Goal: Task Accomplishment & Management: Manage account settings

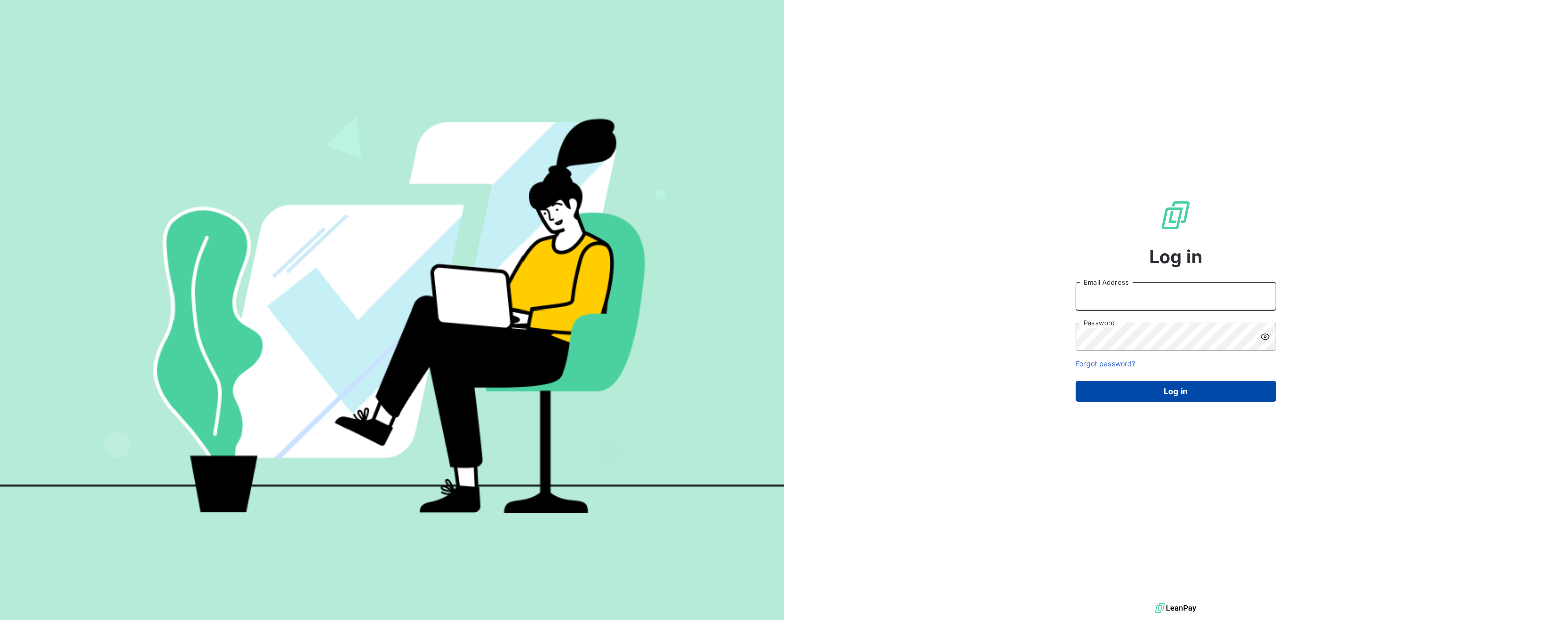
type input "[EMAIL_ADDRESS][DOMAIN_NAME]"
click at [1184, 391] on button "Log in" at bounding box center [1176, 391] width 200 height 21
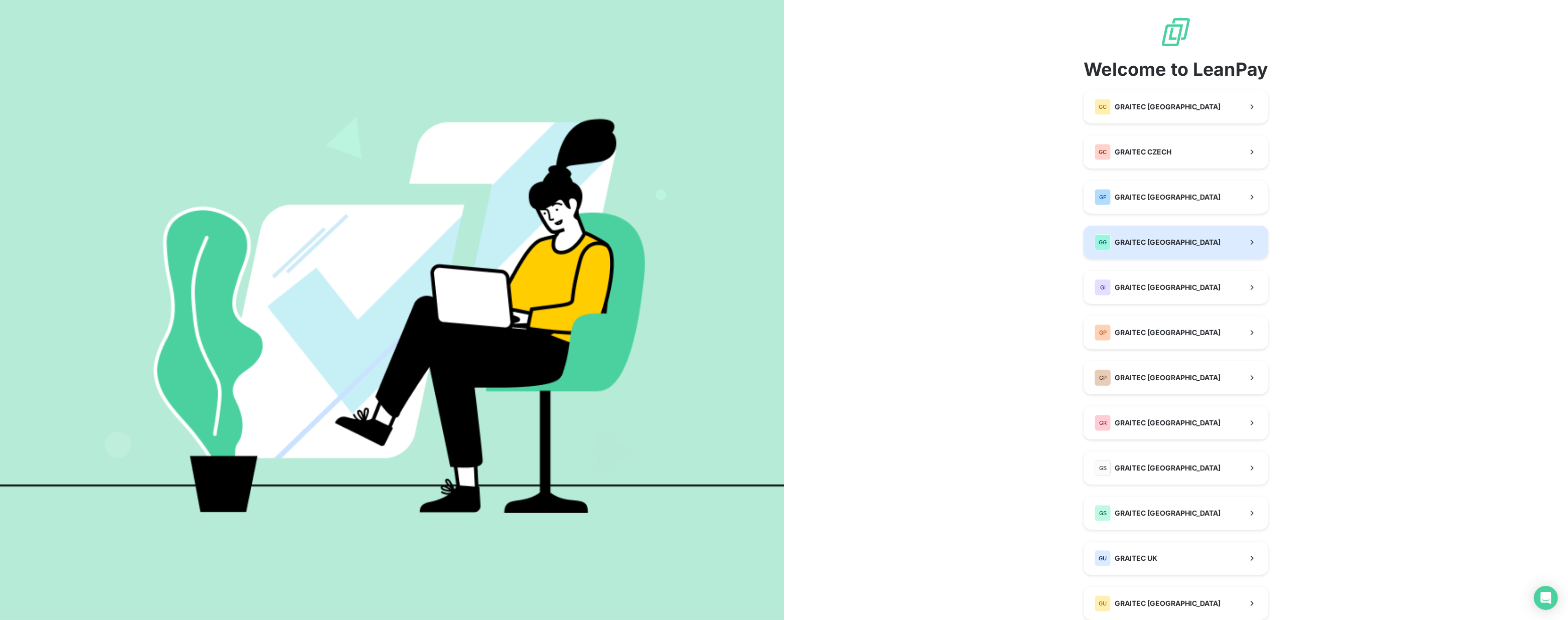
click at [1163, 240] on span "GRAITEC [GEOGRAPHIC_DATA]" at bounding box center [1167, 242] width 106 height 10
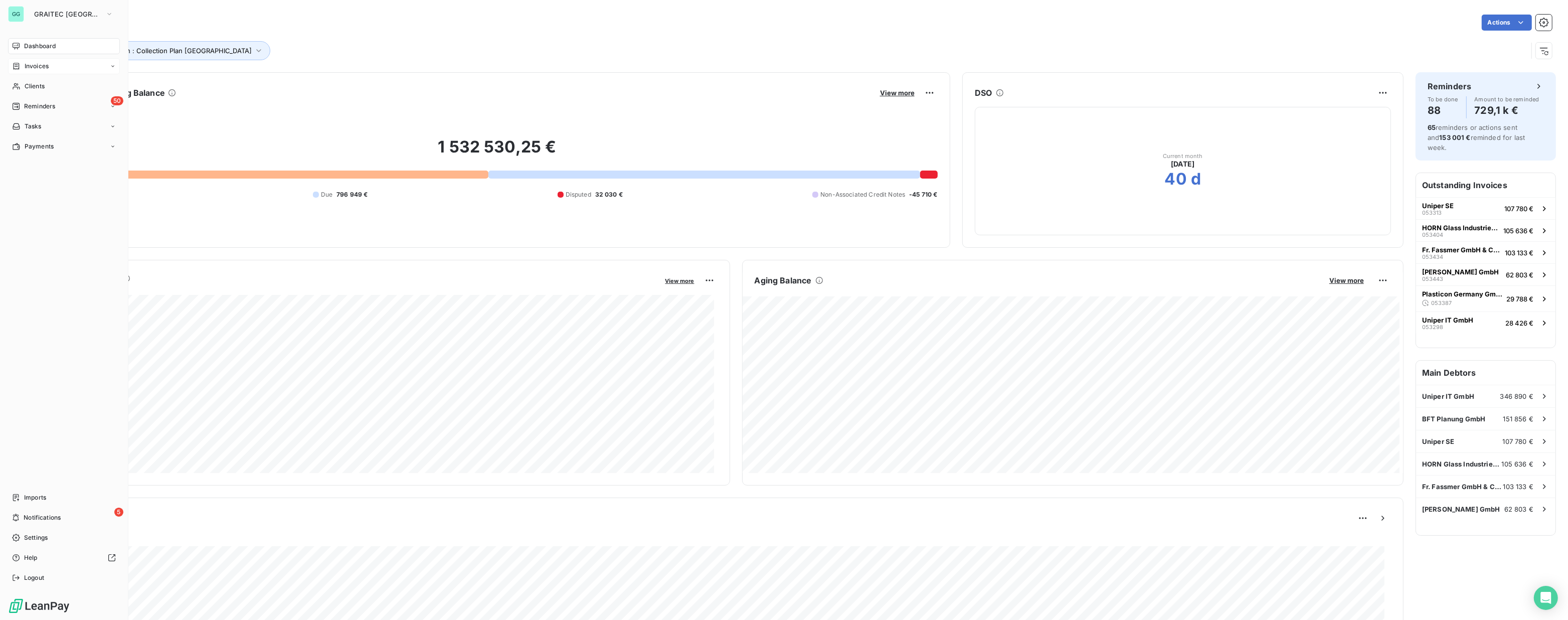
click at [44, 72] on div "Invoices" at bounding box center [64, 66] width 112 height 16
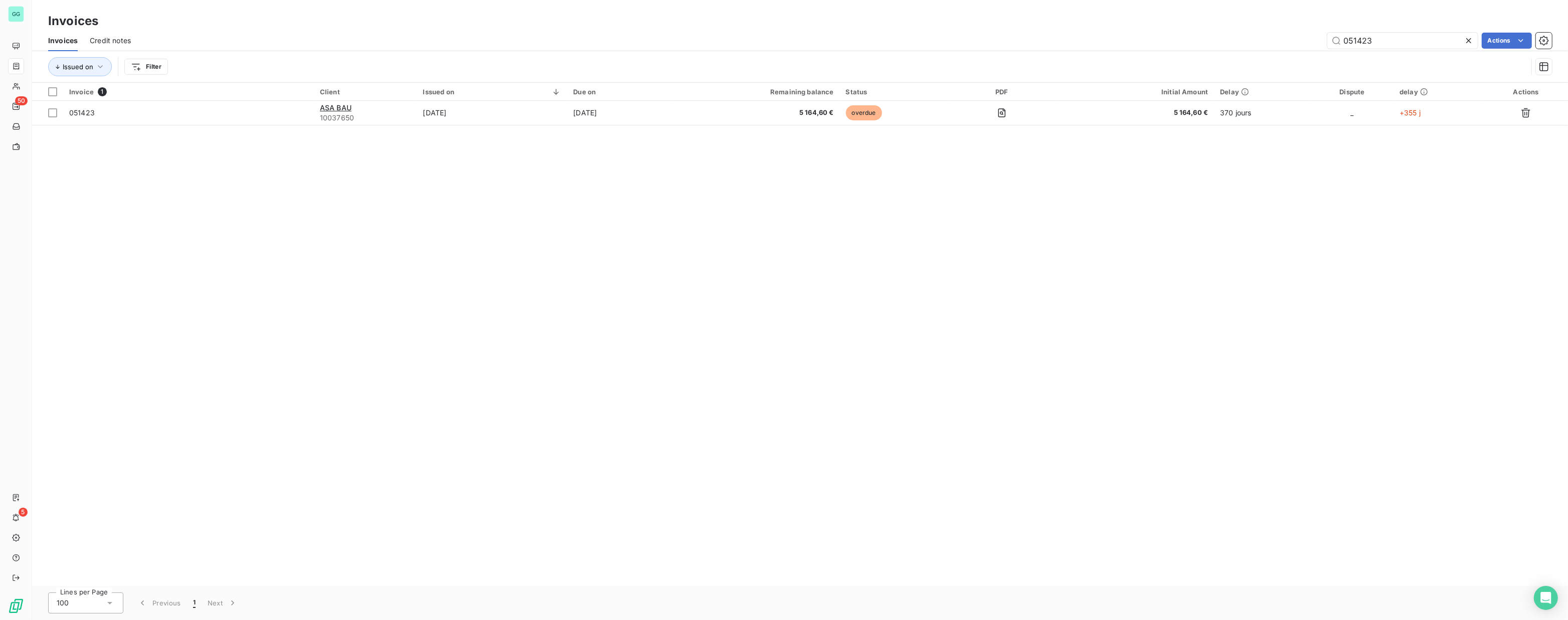
click at [1283, 45] on div "051423 Actions" at bounding box center [848, 41] width 1409 height 16
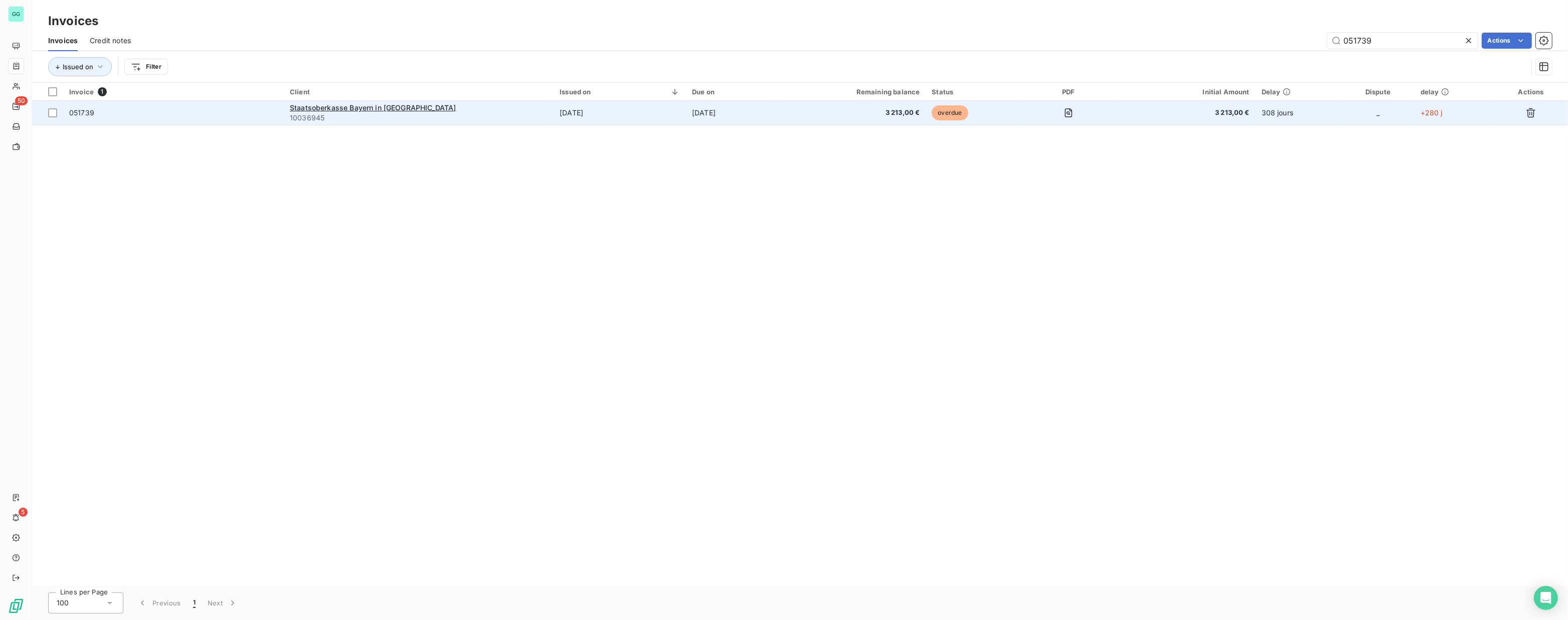
type input "051739"
click at [334, 114] on span "10036945" at bounding box center [418, 118] width 258 height 10
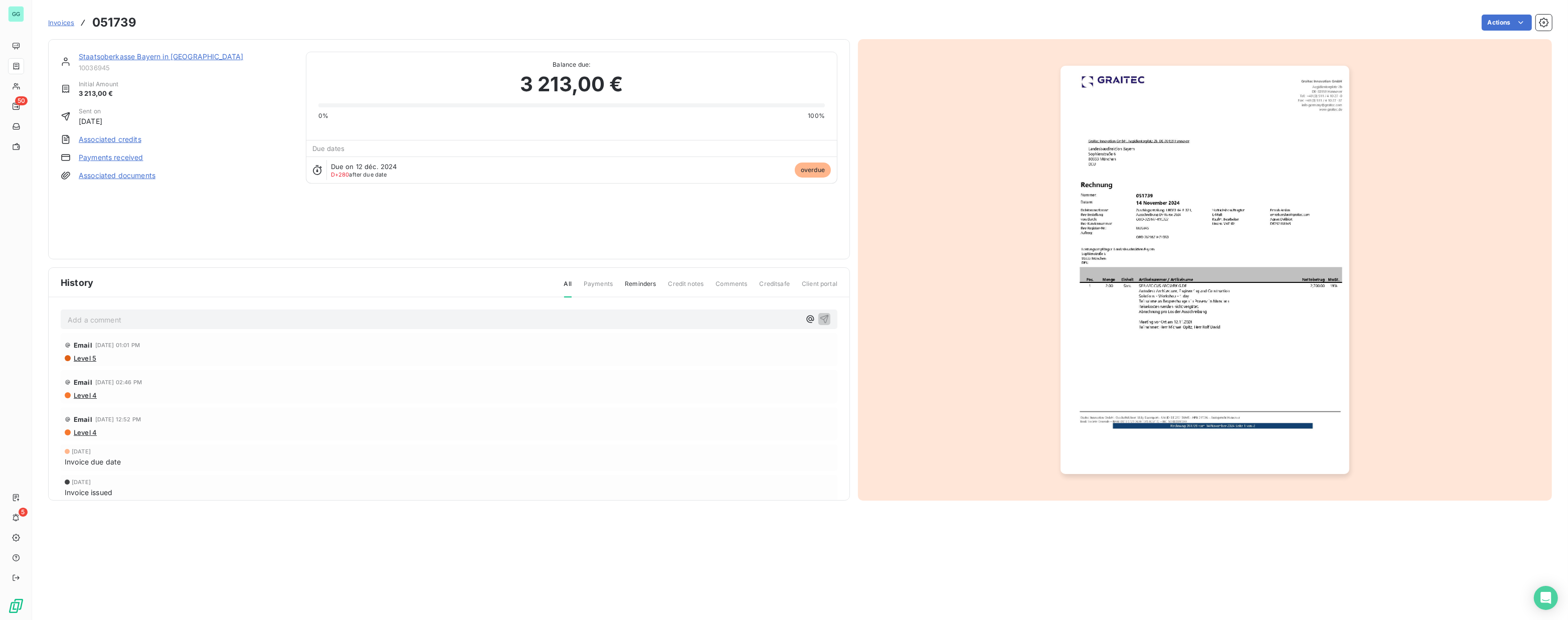
click at [431, 318] on p "Add a comment ﻿" at bounding box center [433, 320] width 733 height 12
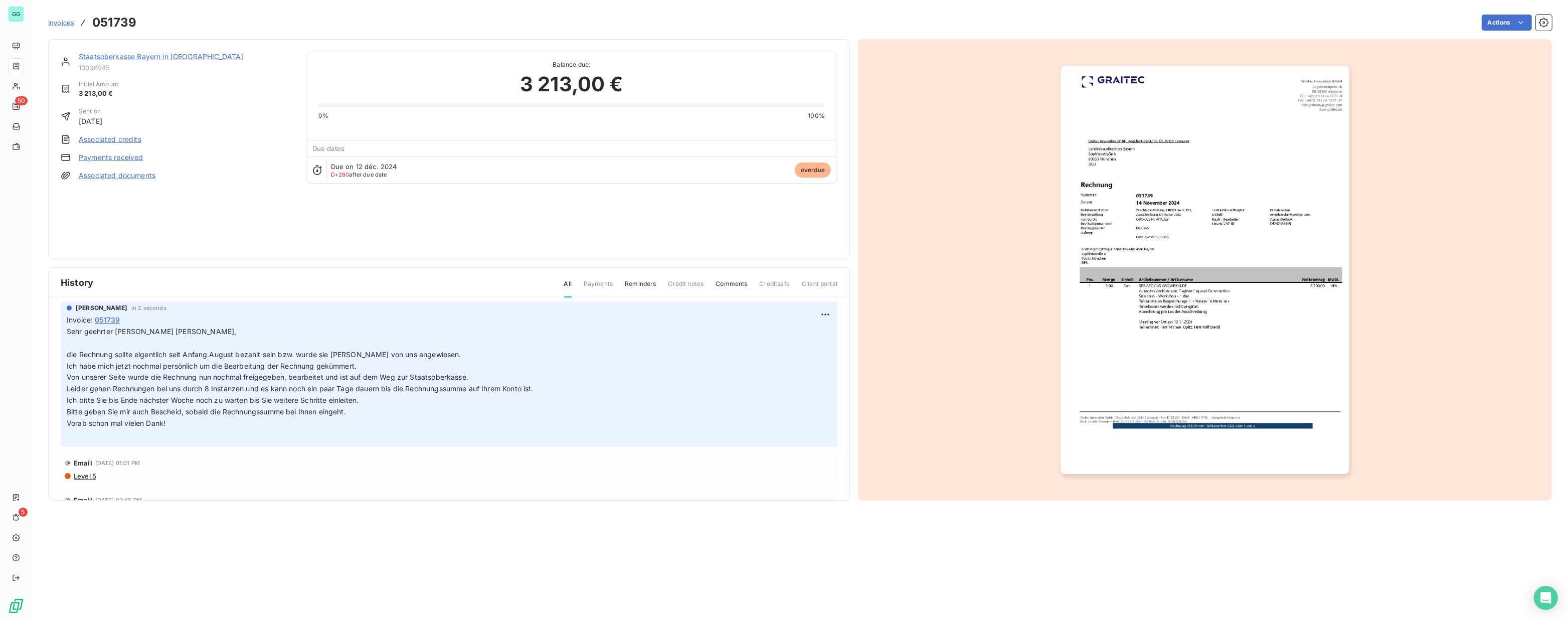
scroll to position [45, 0]
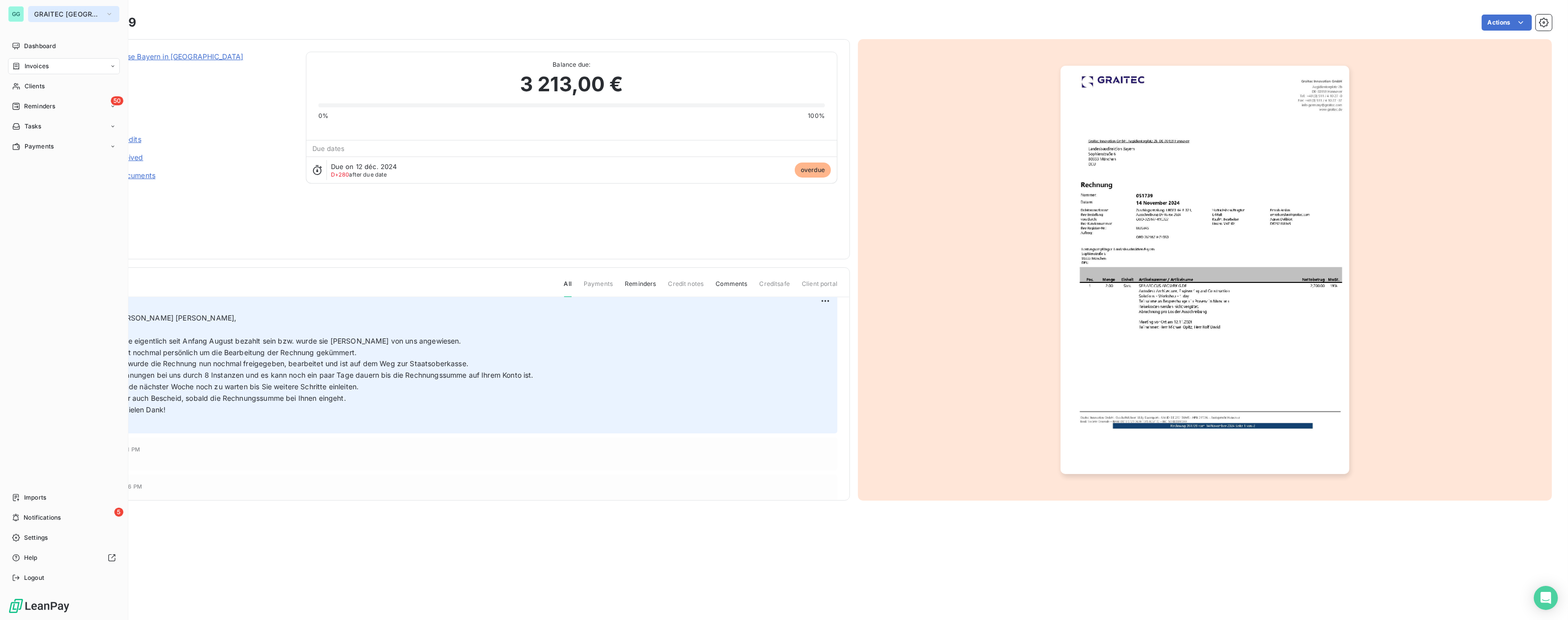
click at [35, 9] on button "GRAITEC [GEOGRAPHIC_DATA]" at bounding box center [74, 14] width 91 height 16
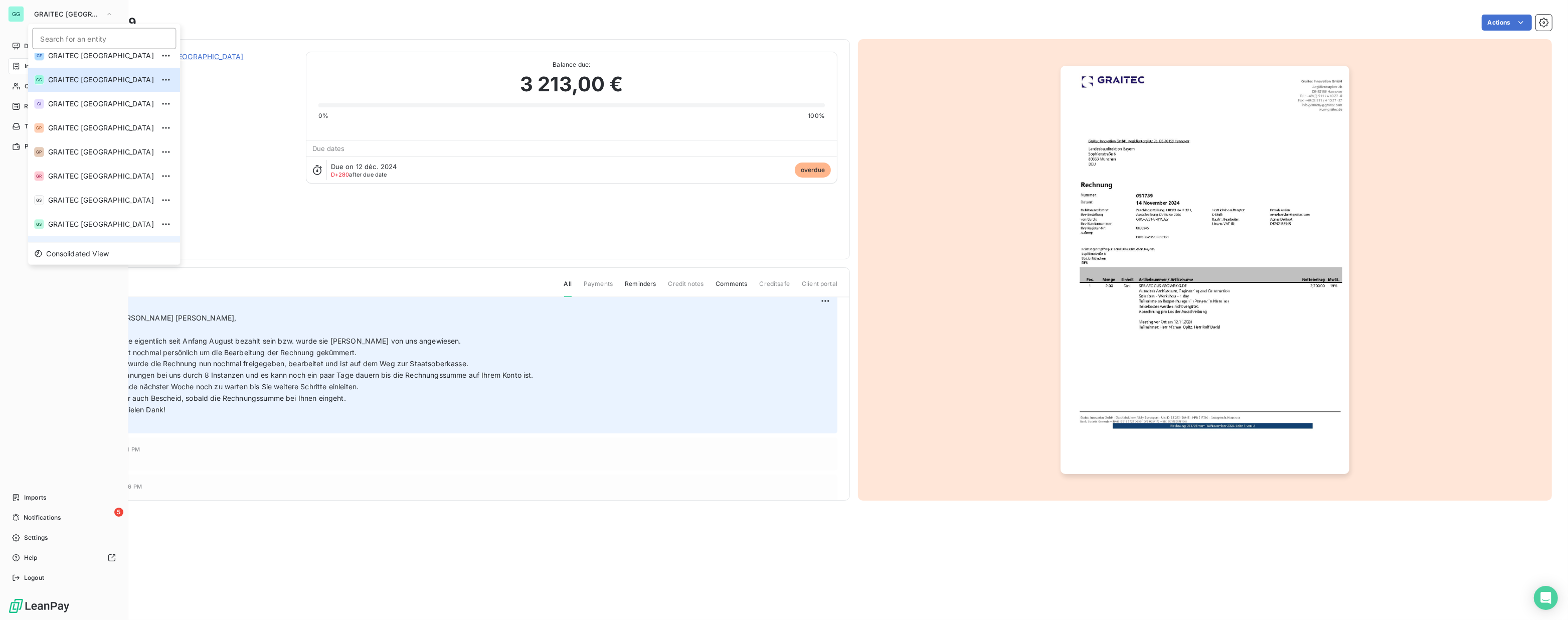
scroll to position [99, 0]
click at [80, 226] on span "GRAITEC [GEOGRAPHIC_DATA]" at bounding box center [101, 230] width 106 height 10
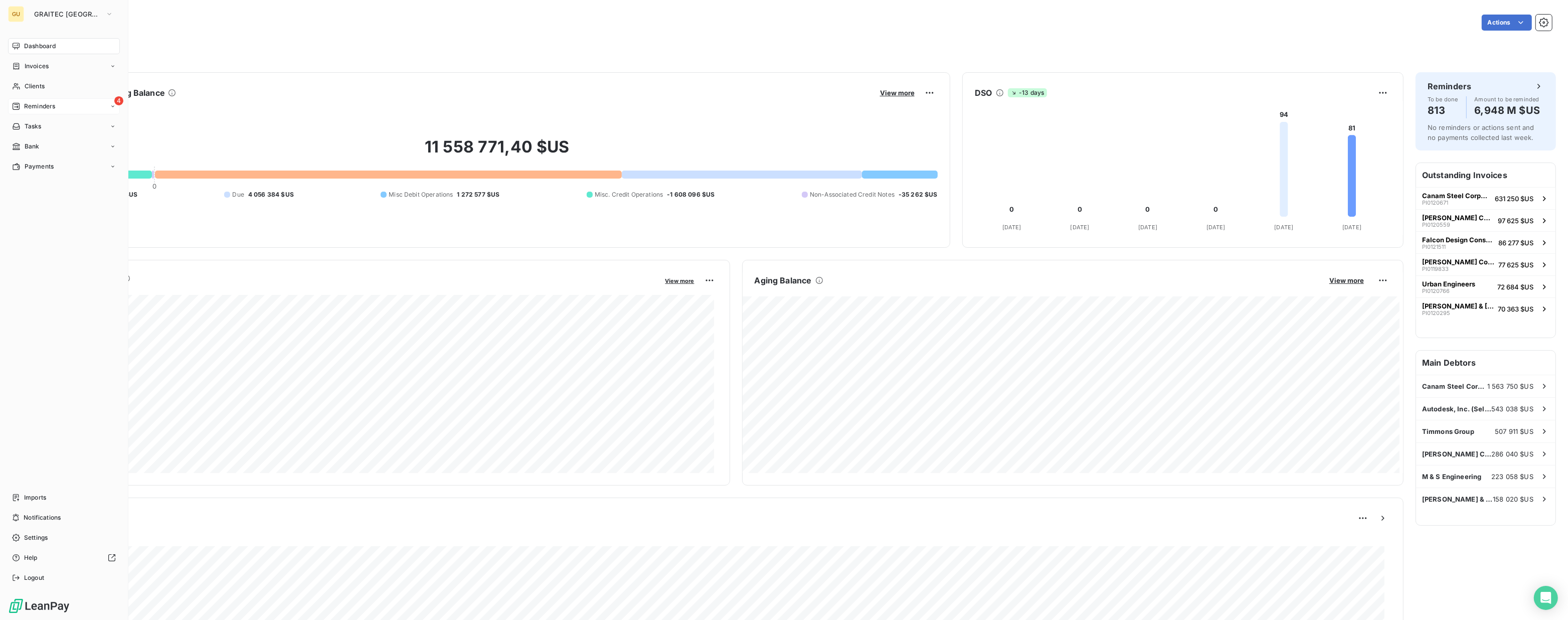
click at [45, 111] on div "4 Reminders" at bounding box center [64, 106] width 112 height 16
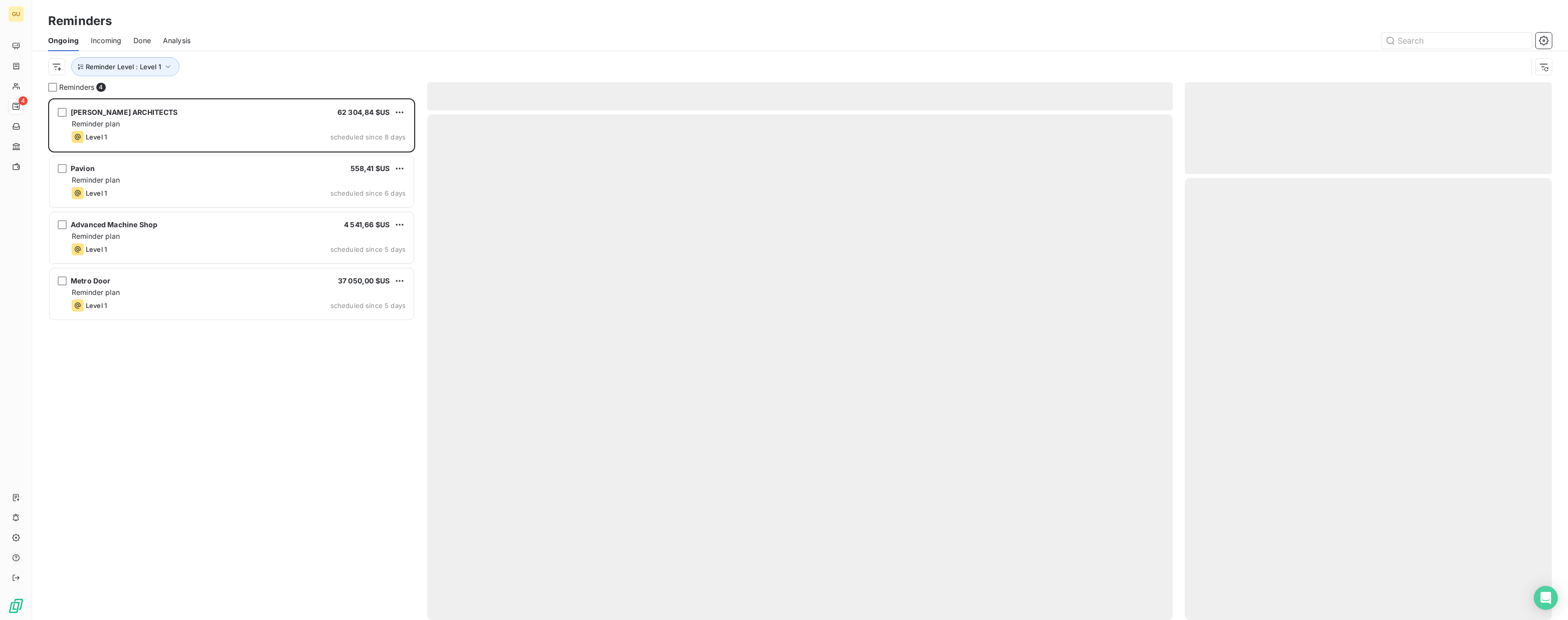
scroll to position [515, 360]
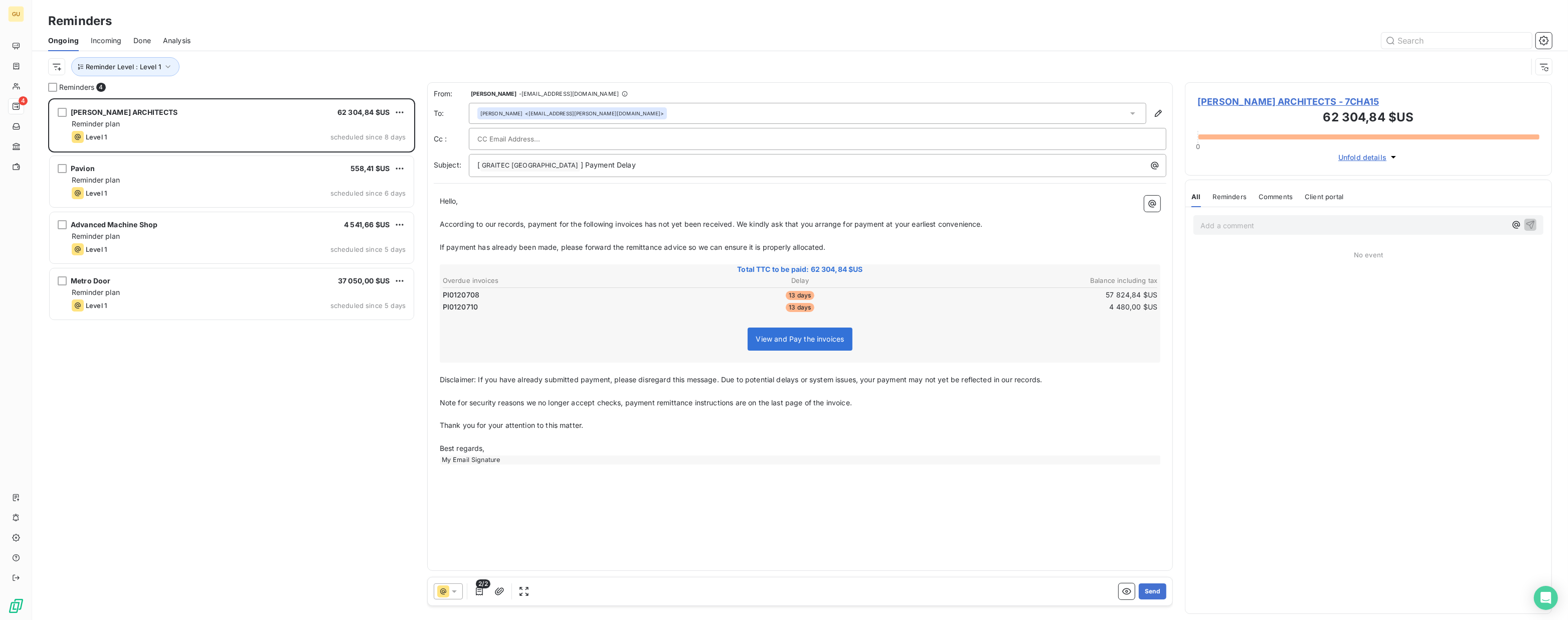
click at [127, 38] on div "Ongoing Incoming Done Analysis" at bounding box center [800, 40] width 1536 height 21
click at [140, 39] on span "Done" at bounding box center [142, 40] width 18 height 10
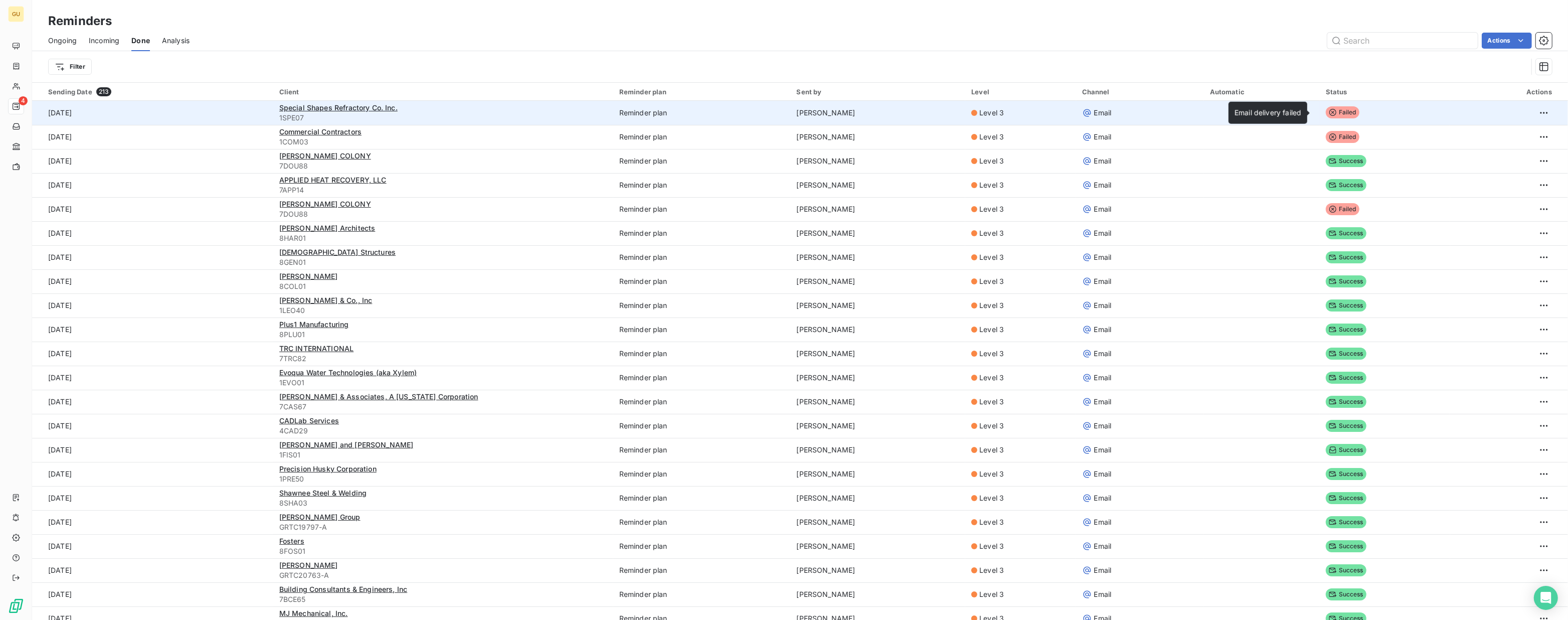
click at [1329, 115] on icon at bounding box center [1333, 112] width 7 height 7
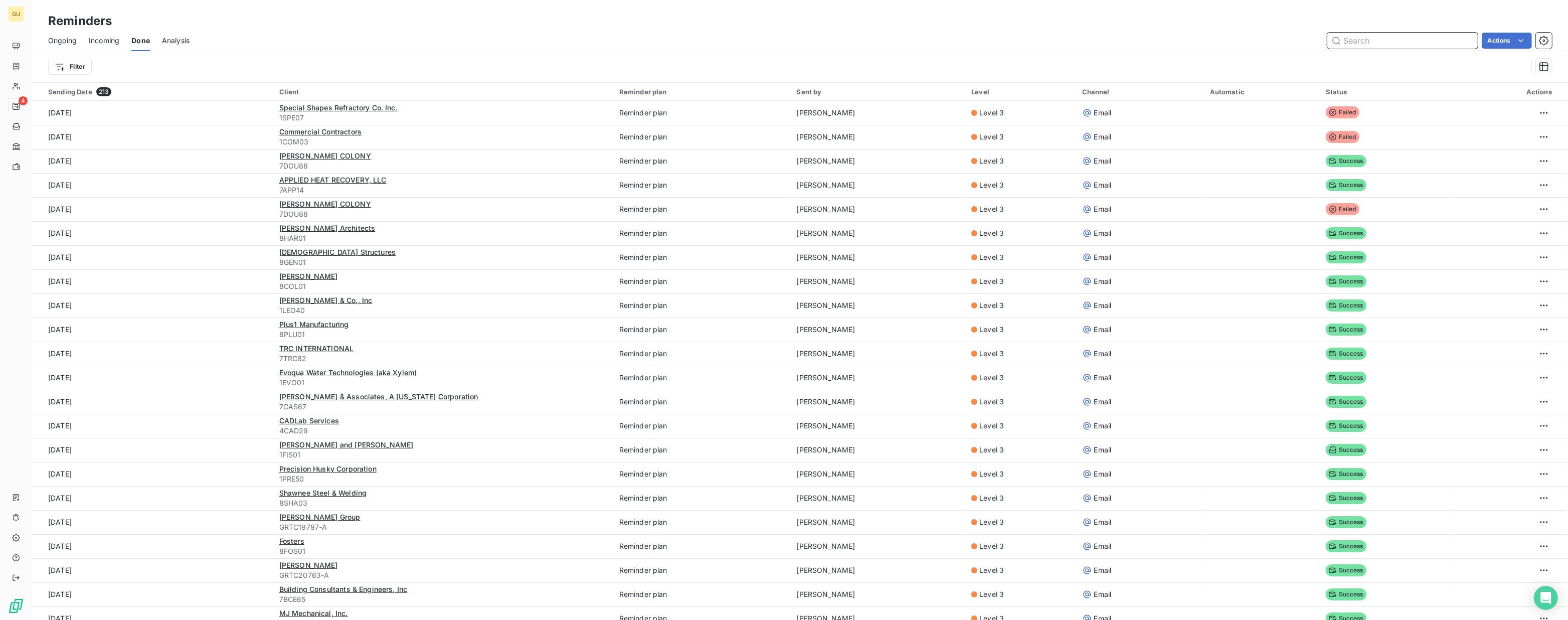
drag, startPoint x: 108, startPoint y: 38, endPoint x: 89, endPoint y: 40, distance: 19.1
click at [107, 38] on span "Incoming" at bounding box center [104, 40] width 31 height 10
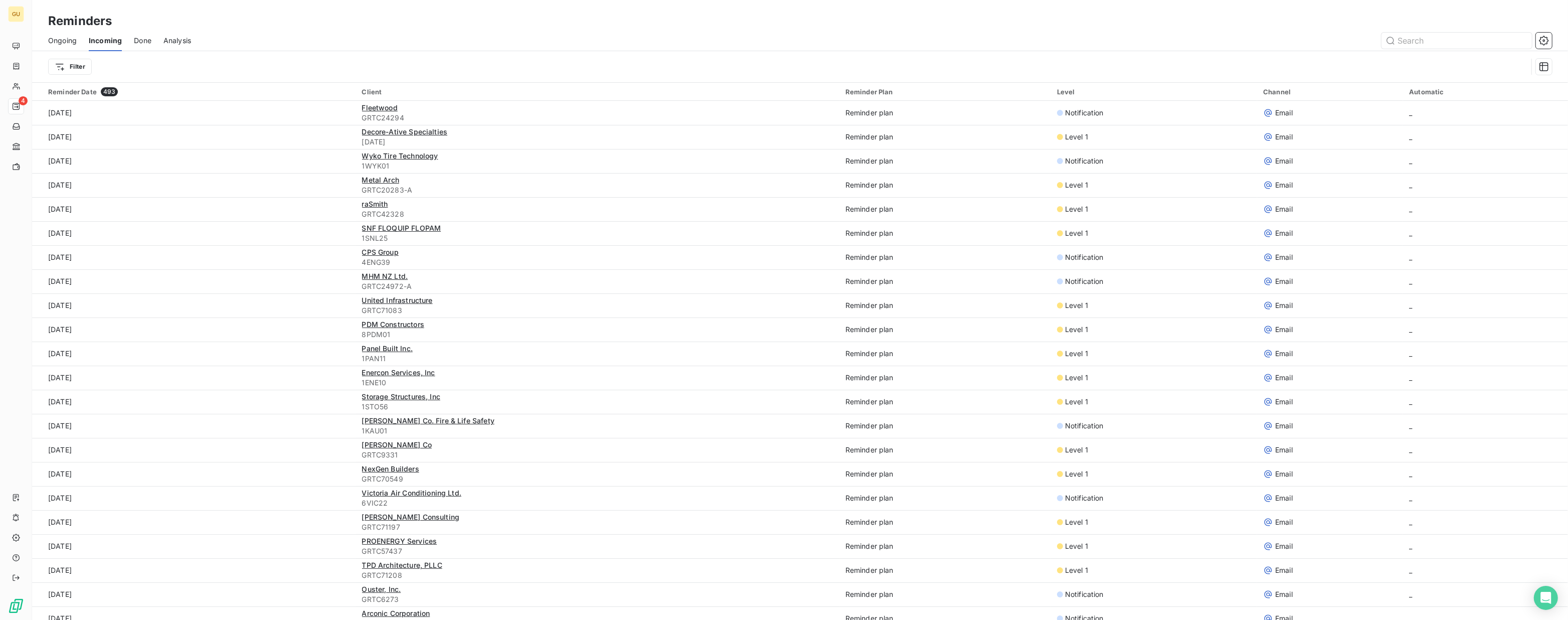
click at [70, 40] on span "Ongoing" at bounding box center [63, 40] width 29 height 10
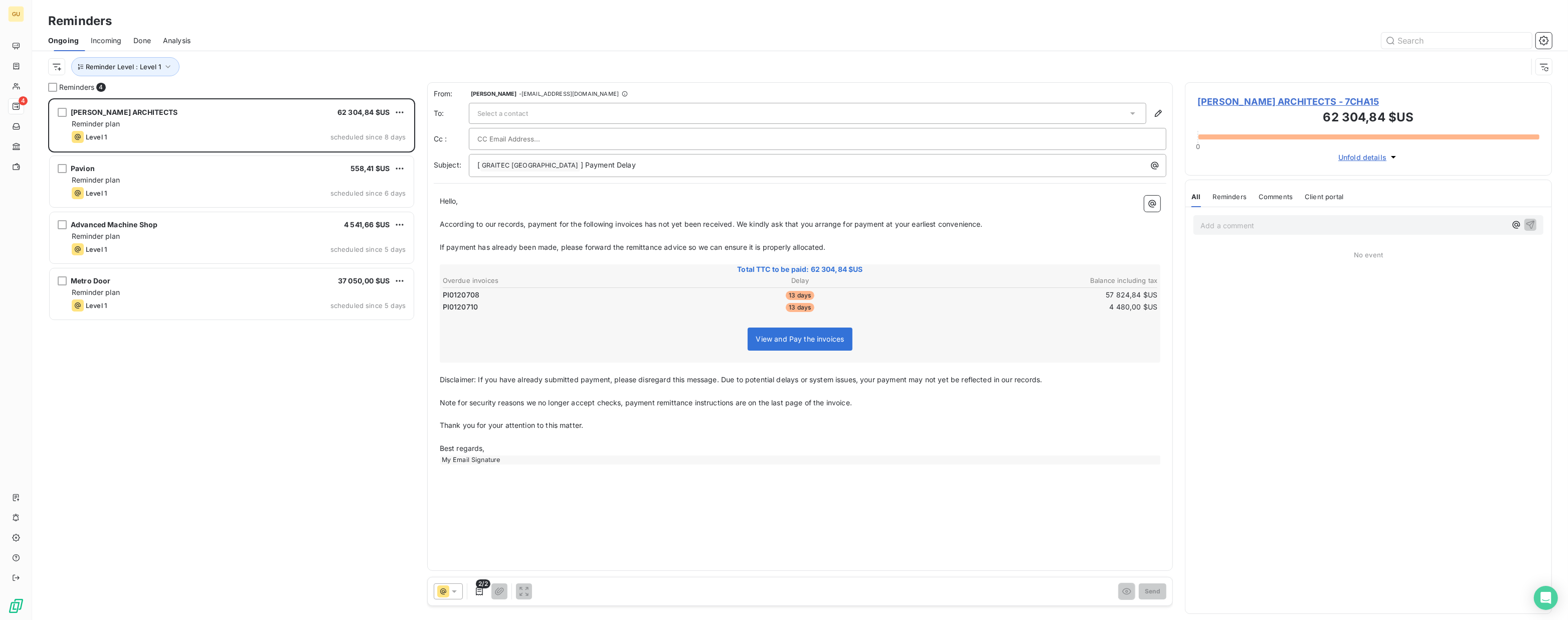
scroll to position [515, 360]
click at [136, 65] on span "Reminder Level : Level 1" at bounding box center [123, 67] width 75 height 8
click at [232, 94] on span "Level 1" at bounding box center [228, 93] width 23 height 10
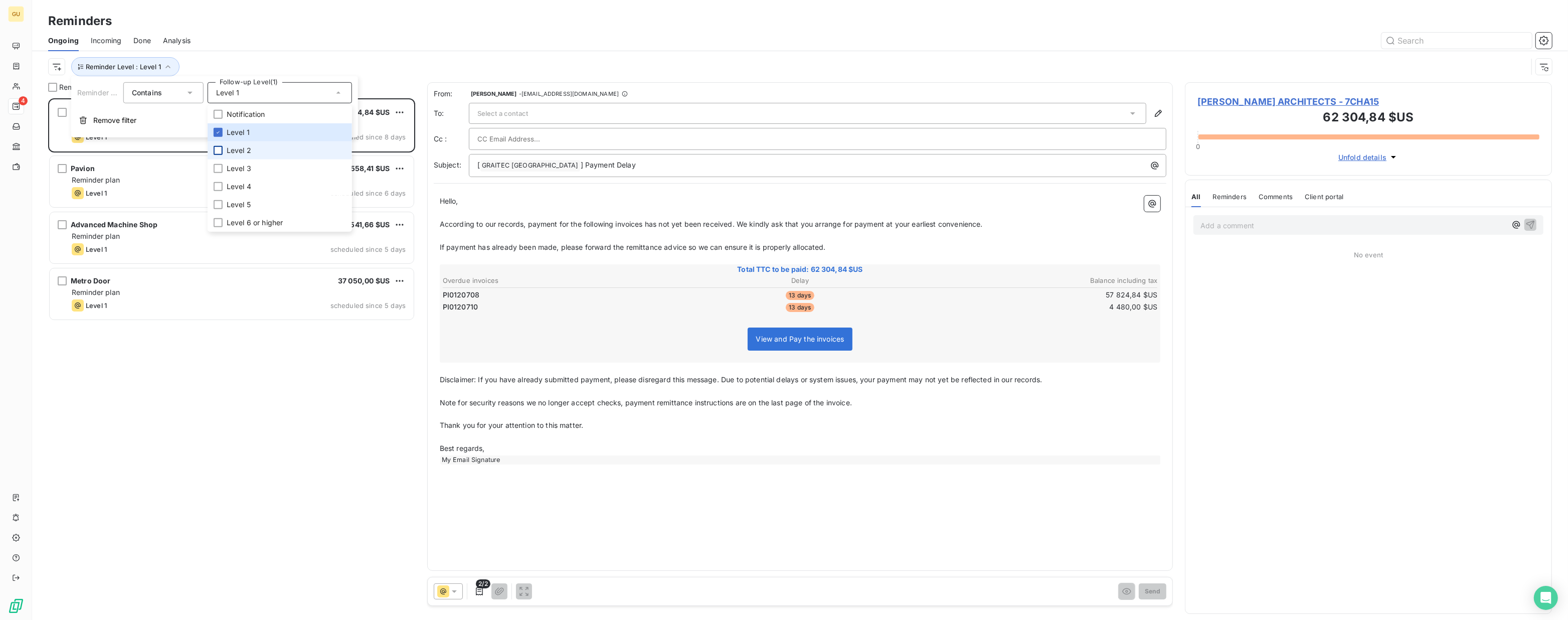
click at [220, 146] on div at bounding box center [218, 150] width 9 height 9
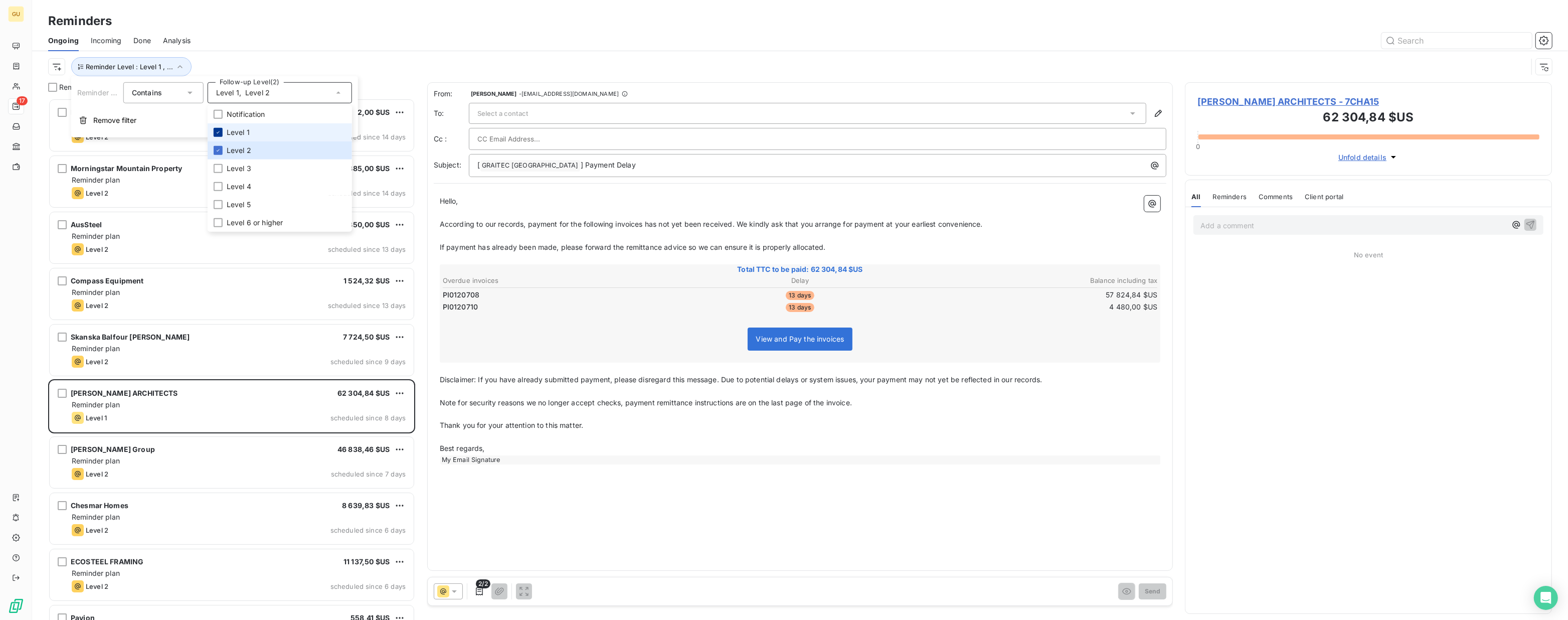
click at [220, 131] on icon at bounding box center [218, 132] width 6 height 6
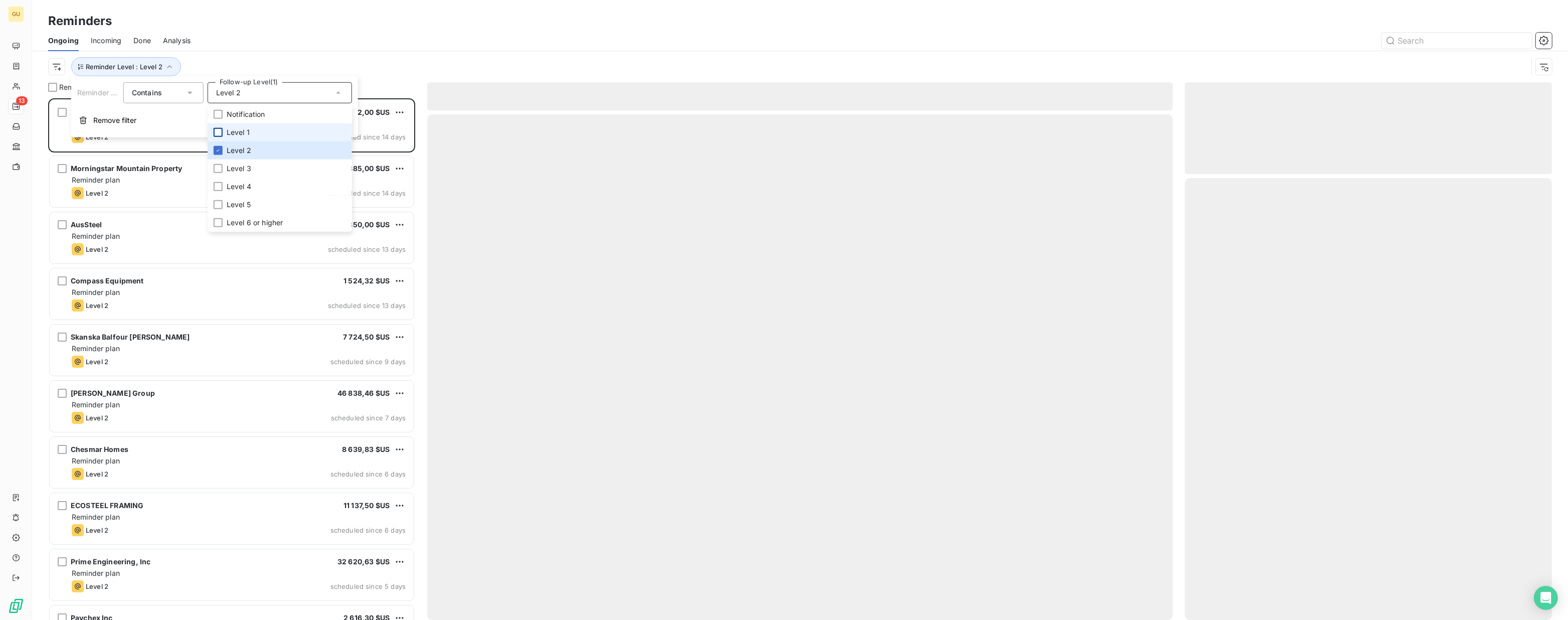
scroll to position [515, 360]
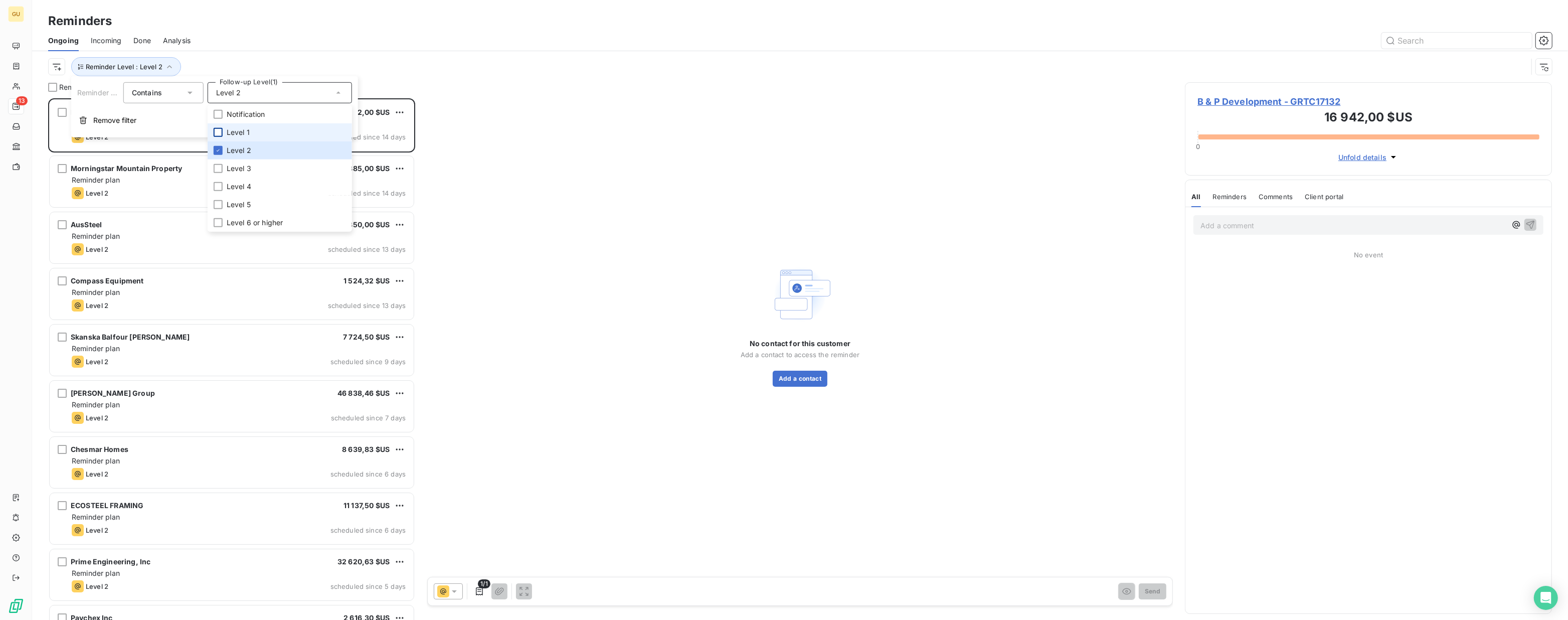
click at [263, 37] on div at bounding box center [877, 41] width 1349 height 16
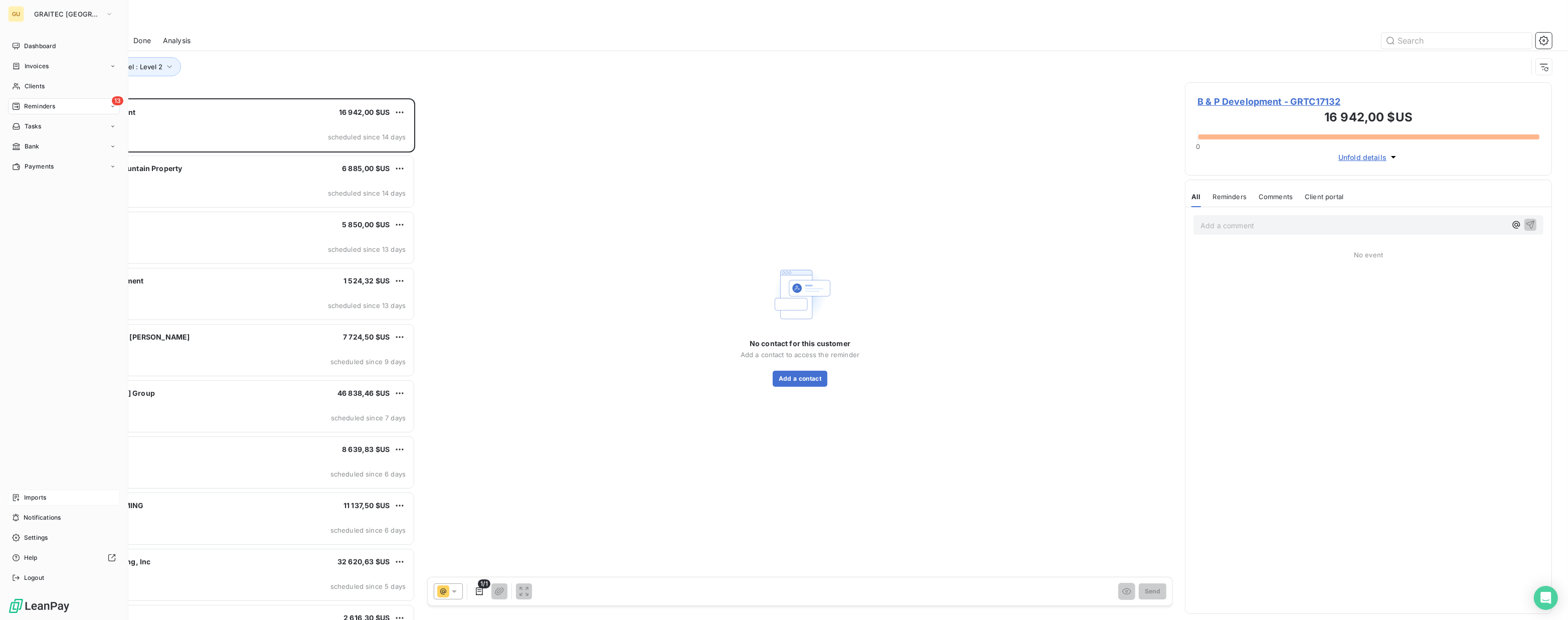
click at [29, 503] on div "Imports" at bounding box center [64, 497] width 112 height 16
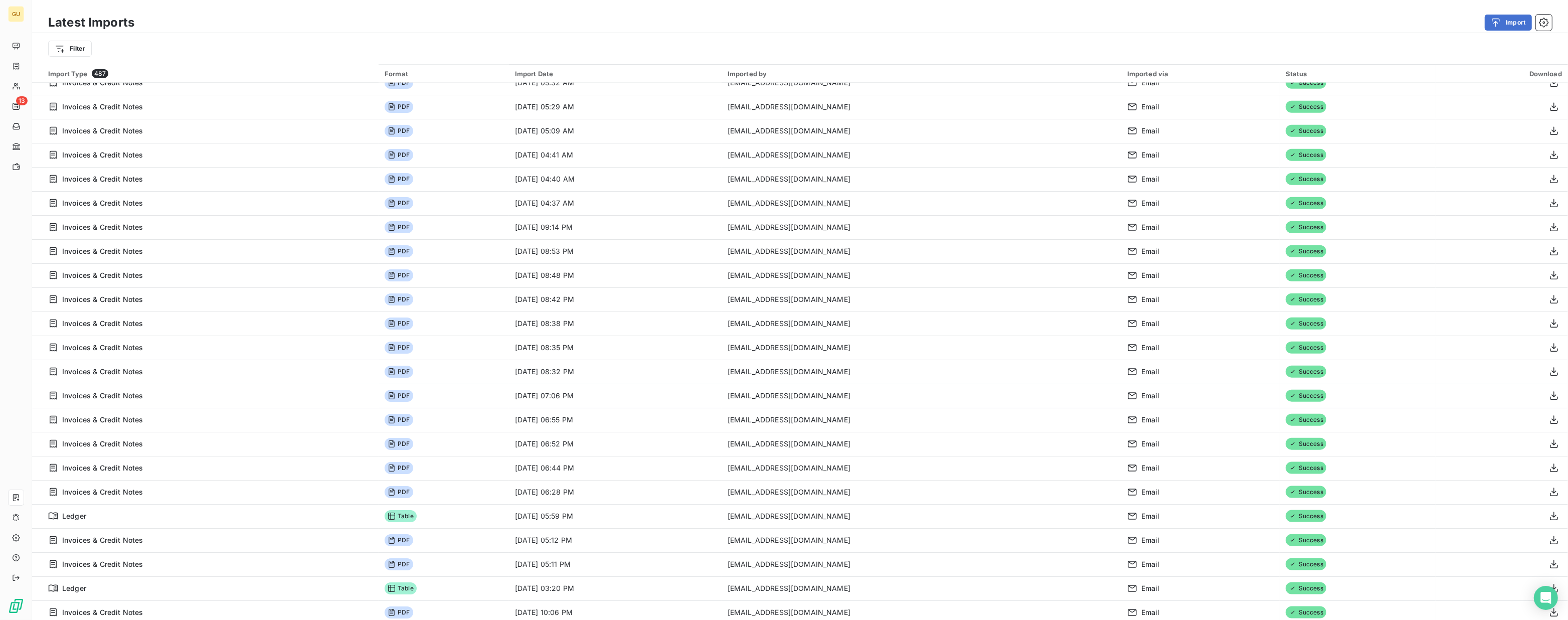
scroll to position [1870, 0]
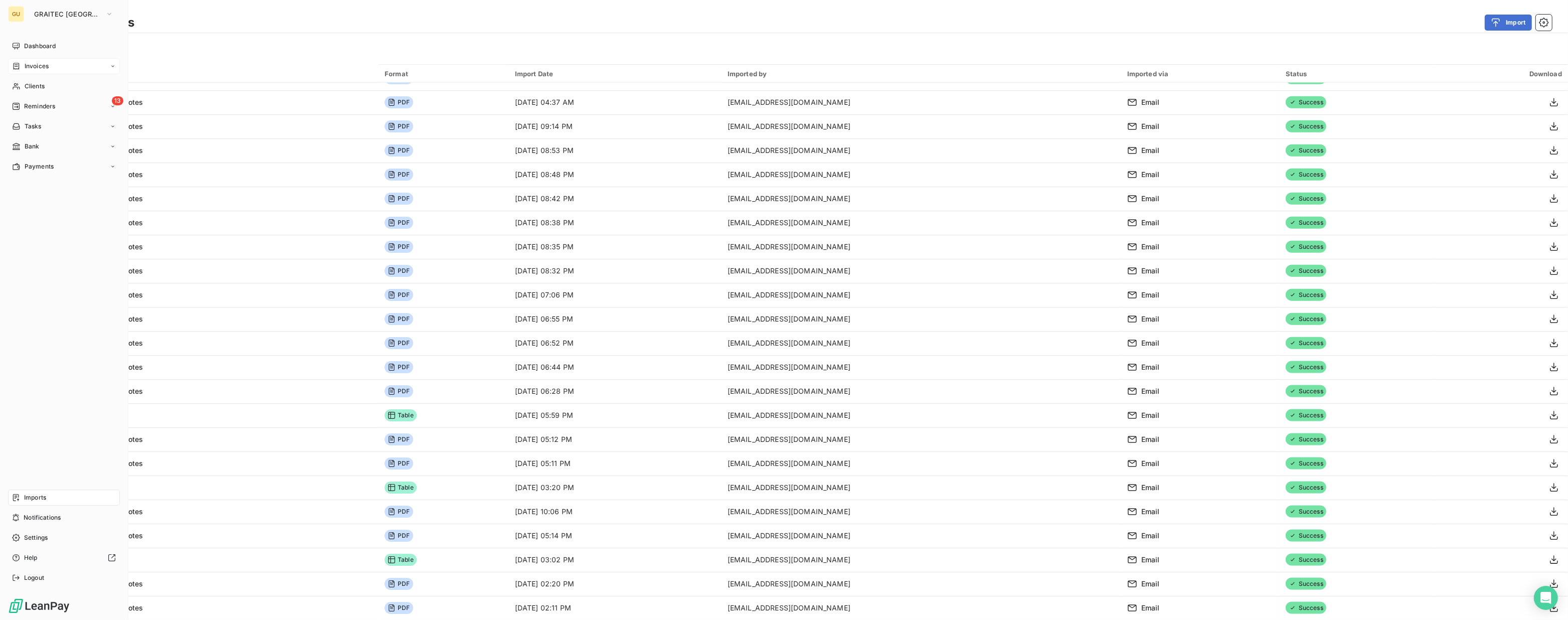
click at [32, 69] on span "Invoices" at bounding box center [36, 66] width 24 height 9
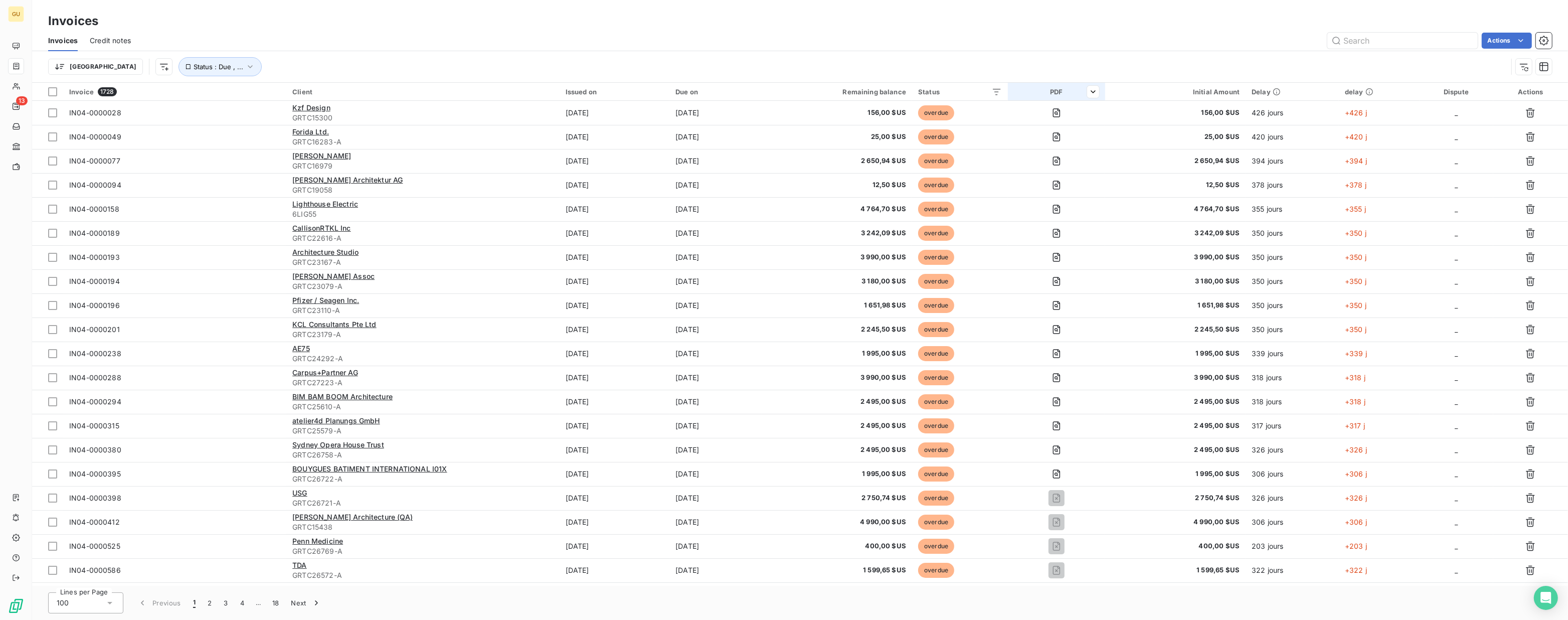
click at [1036, 90] on div "PDF" at bounding box center [1056, 92] width 85 height 8
click at [1040, 118] on div "Yes is_true" at bounding box center [1045, 118] width 77 height 14
click at [1009, 158] on div at bounding box center [1009, 159] width 10 height 10
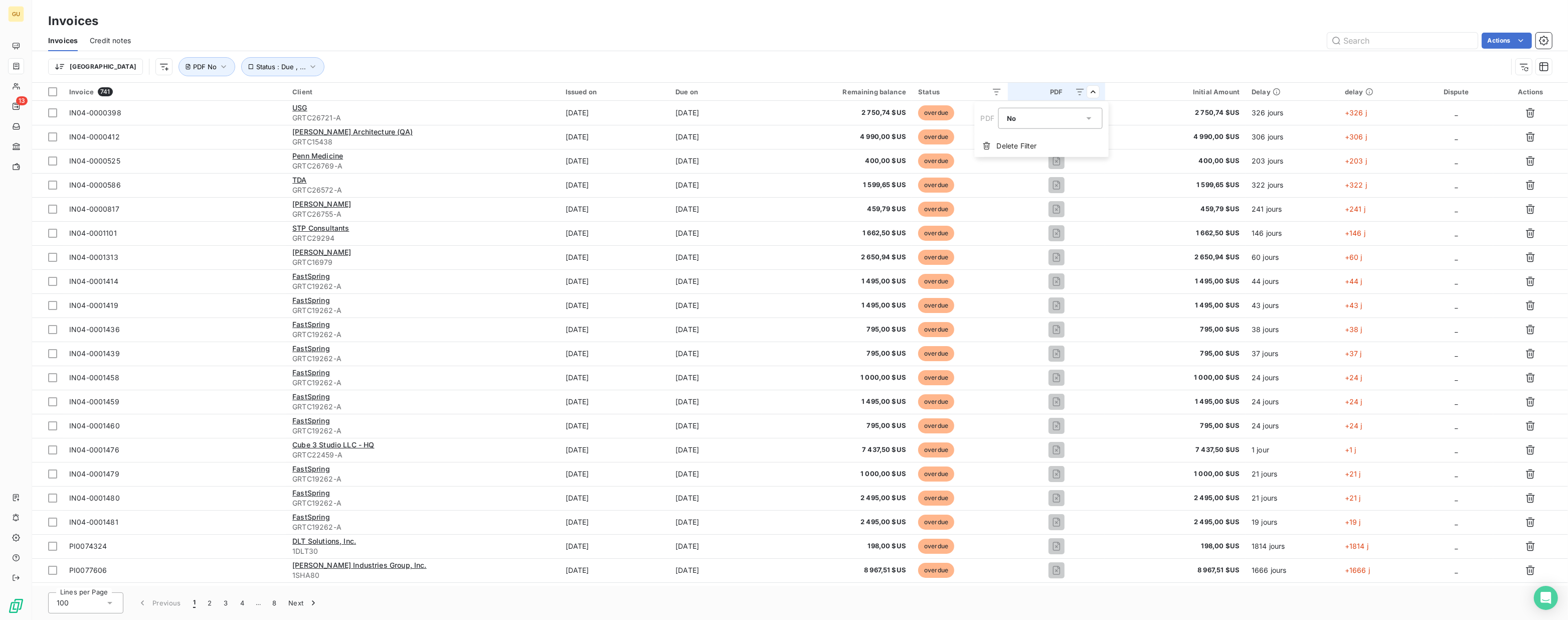
click at [956, 55] on html "GU 13 Invoices Invoices Credit notes Actions [GEOGRAPHIC_DATA] Status : Due , .…" at bounding box center [784, 310] width 1568 height 620
click at [1030, 123] on div "No is_false" at bounding box center [1045, 118] width 77 height 14
click at [1017, 142] on li "Yes" at bounding box center [1050, 142] width 104 height 18
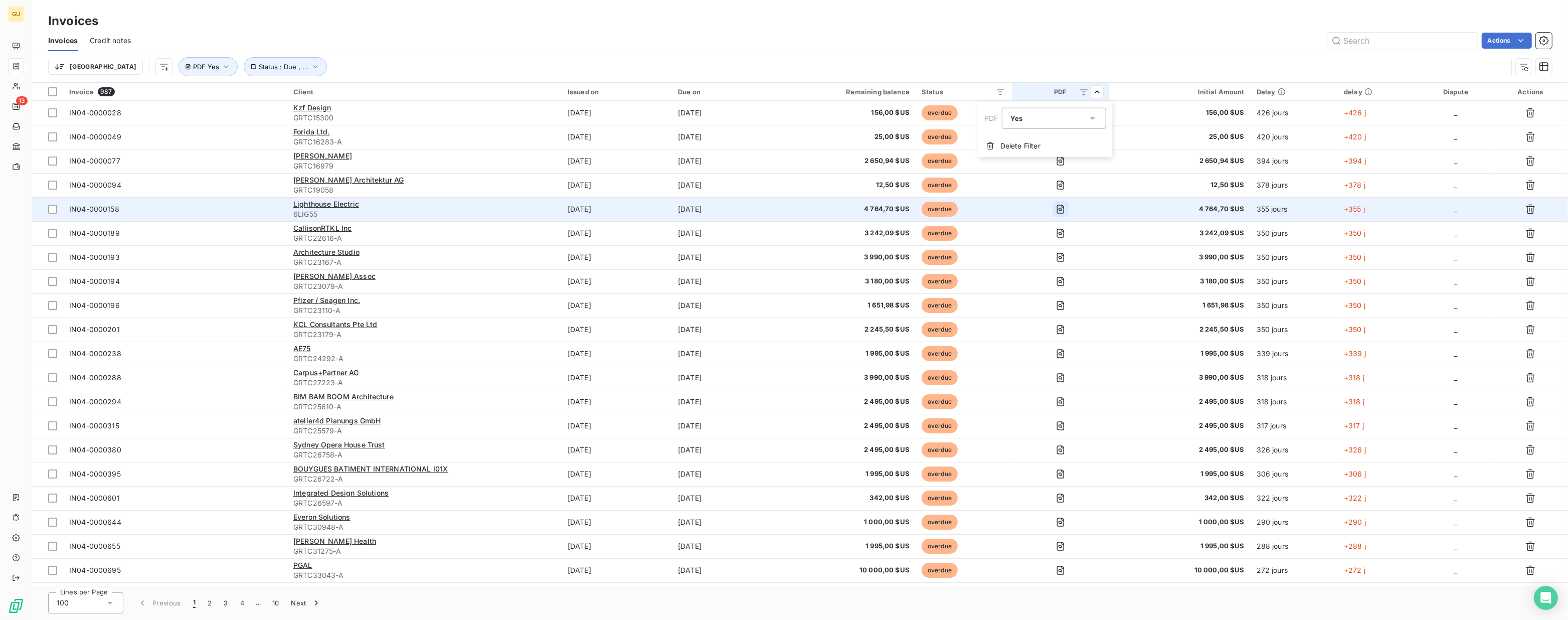
click at [1073, 207] on html "GU 13 Invoices Invoices Credit notes Actions [GEOGRAPHIC_DATA] Status : Due , .…" at bounding box center [784, 310] width 1568 height 620
click at [1066, 208] on icon "button" at bounding box center [1060, 209] width 10 height 10
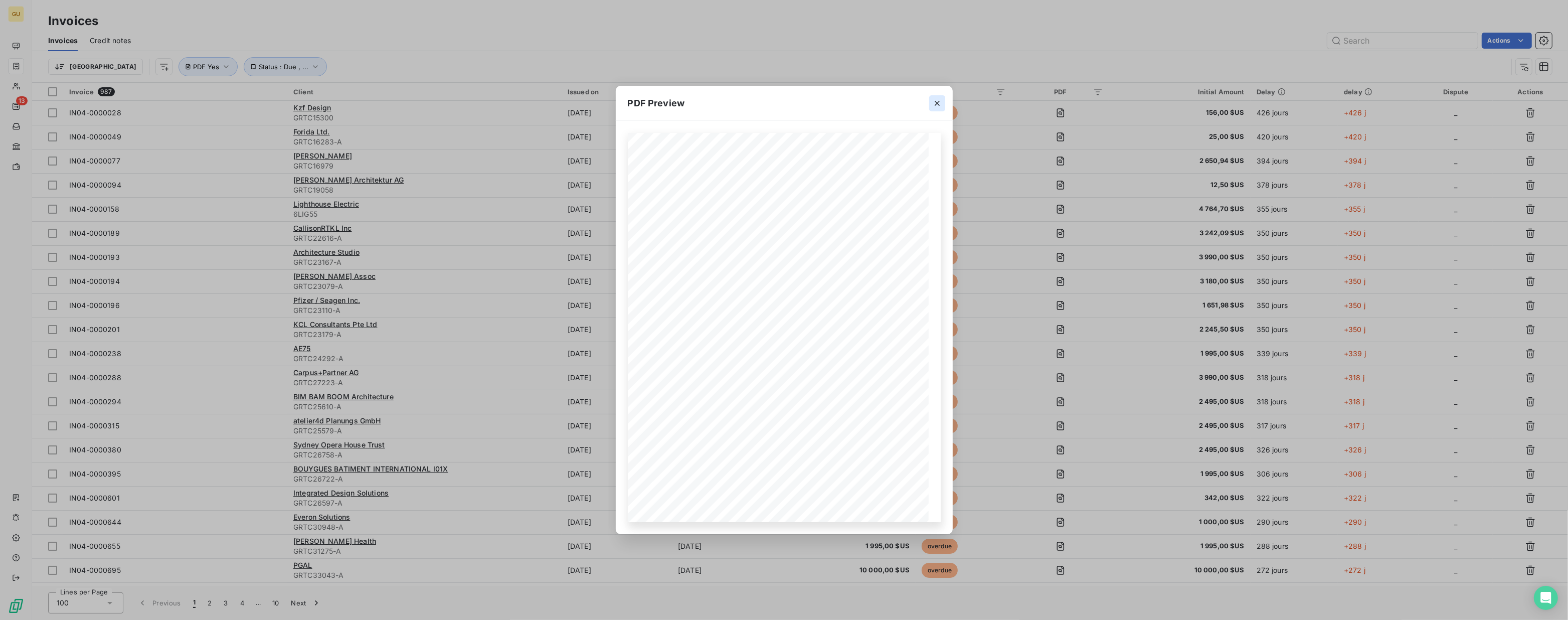
click at [938, 106] on icon "button" at bounding box center [937, 103] width 10 height 10
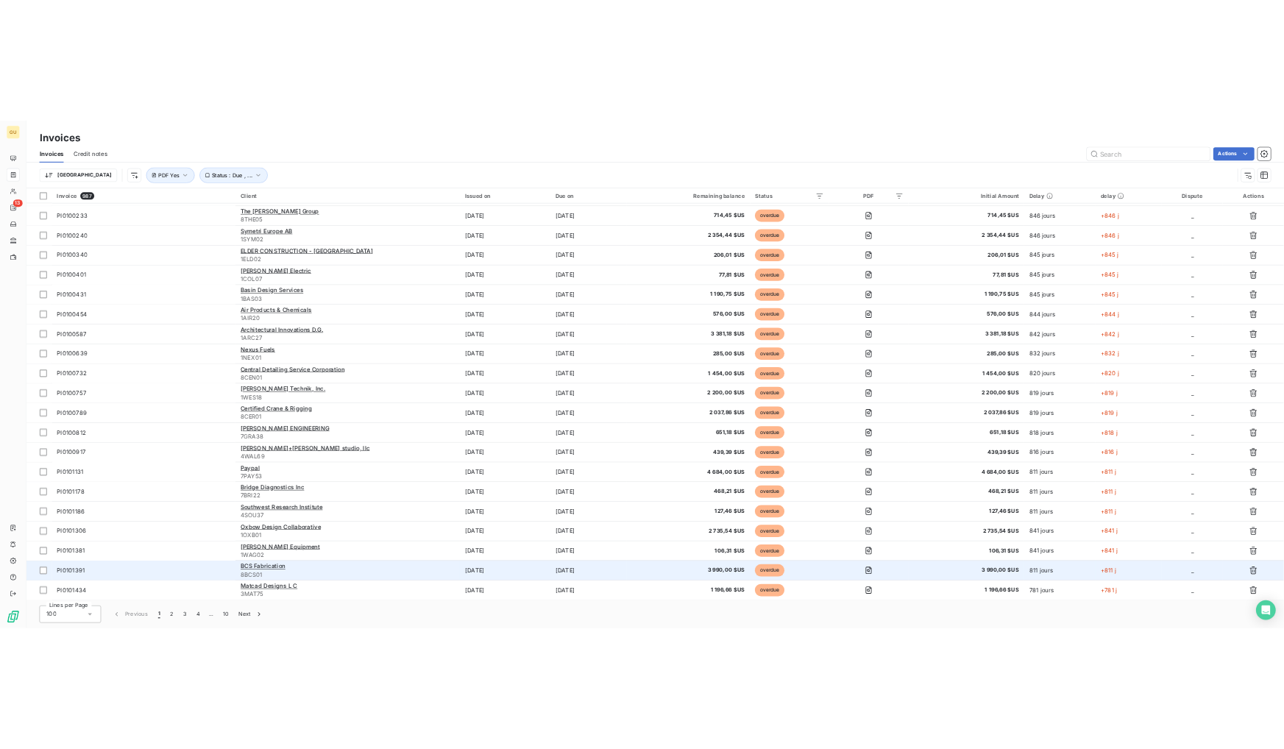
scroll to position [2743, 0]
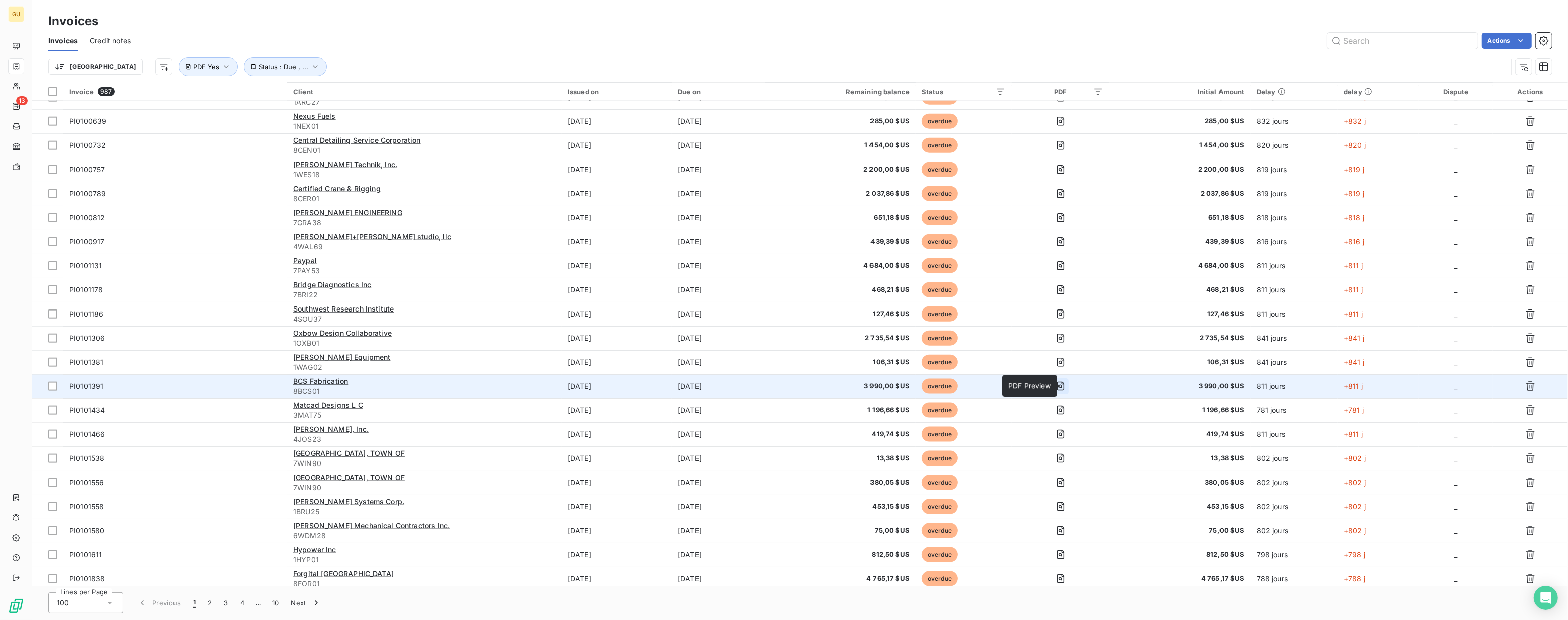
click at [1062, 386] on icon "button" at bounding box center [1060, 386] width 3 height 3
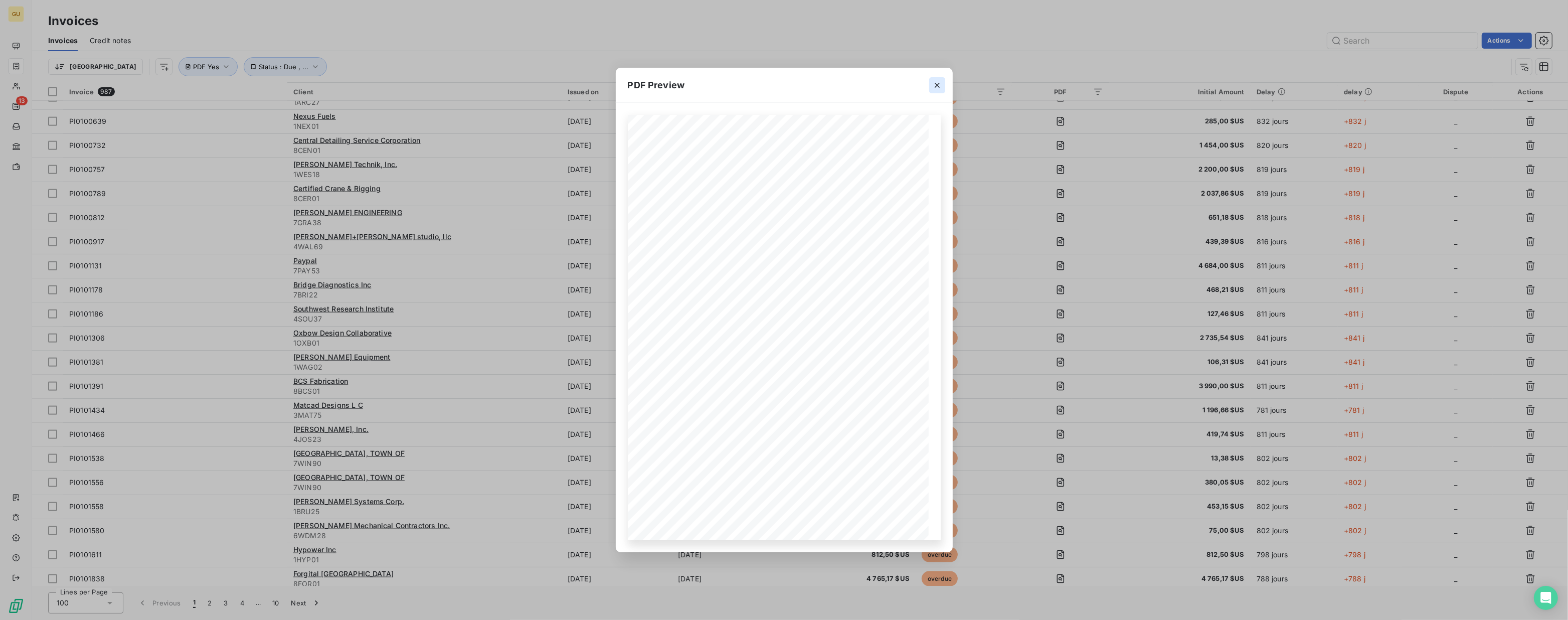
click at [936, 82] on icon "button" at bounding box center [937, 85] width 10 height 10
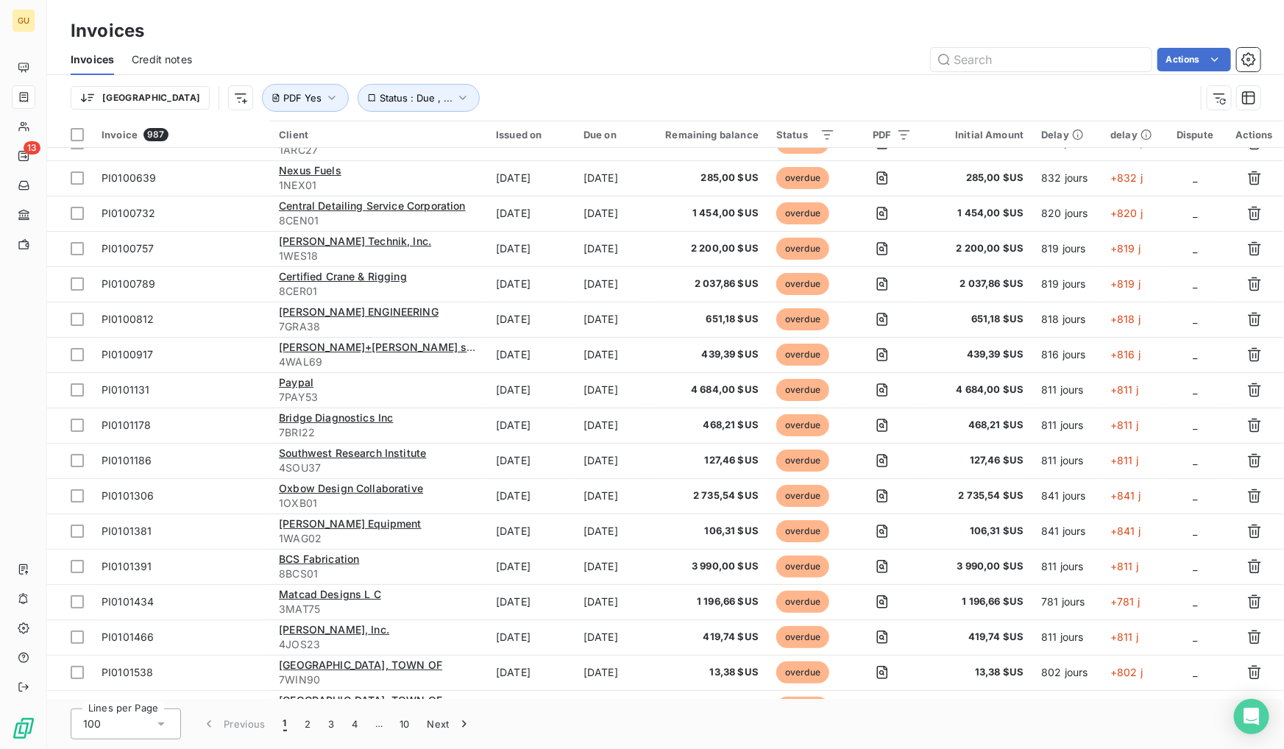
click at [163, 63] on span "Credit notes" at bounding box center [162, 59] width 60 height 15
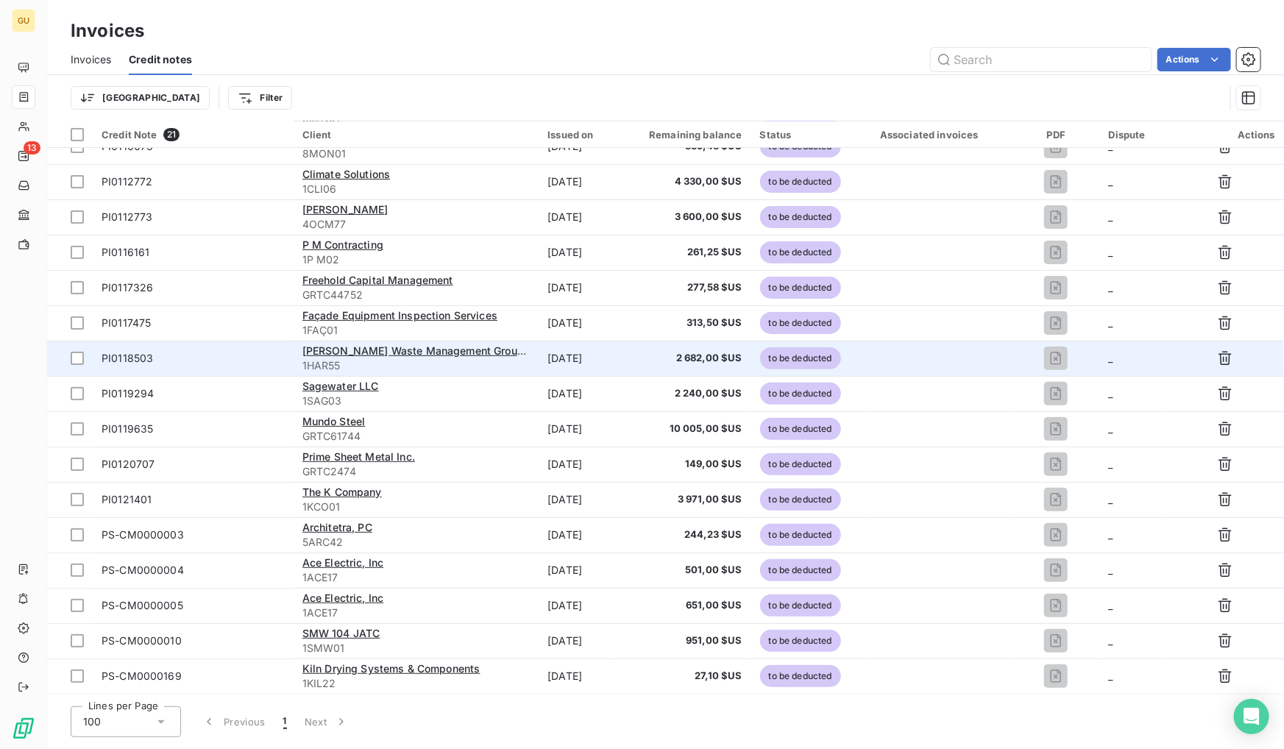
scroll to position [194, 0]
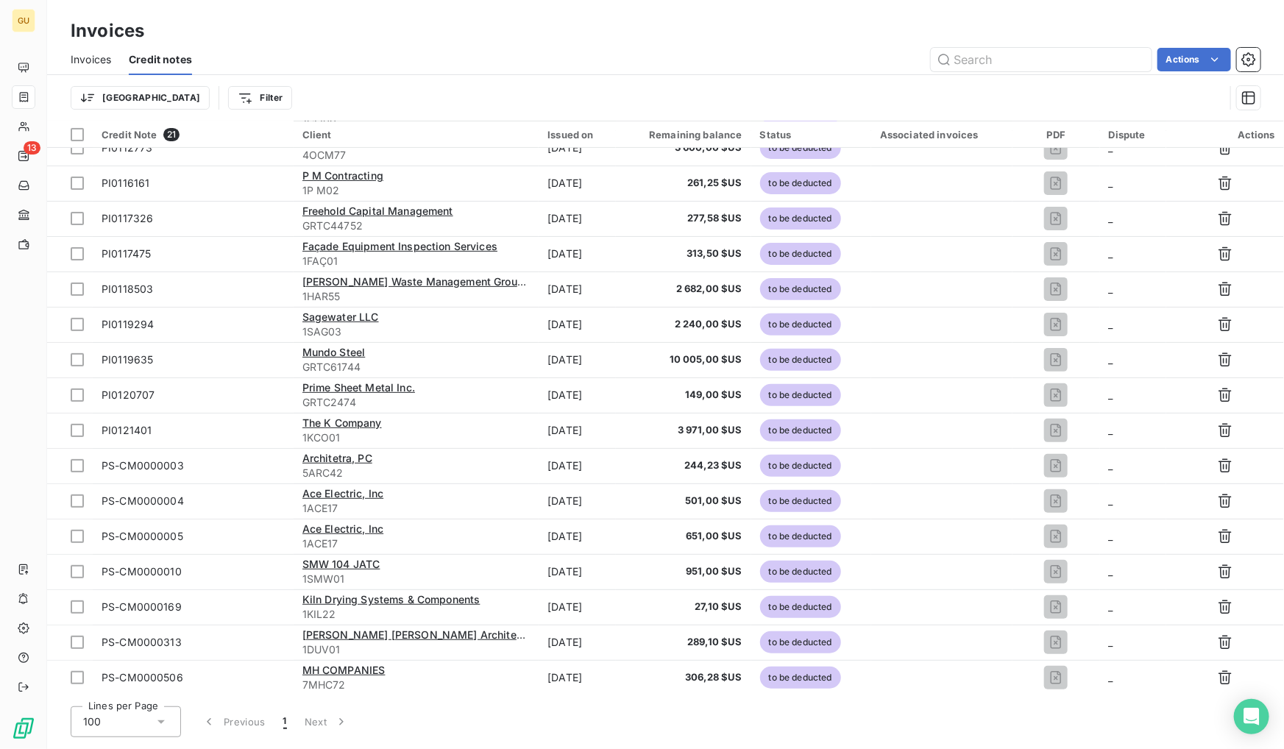
click at [109, 60] on span "Invoices" at bounding box center [91, 59] width 40 height 15
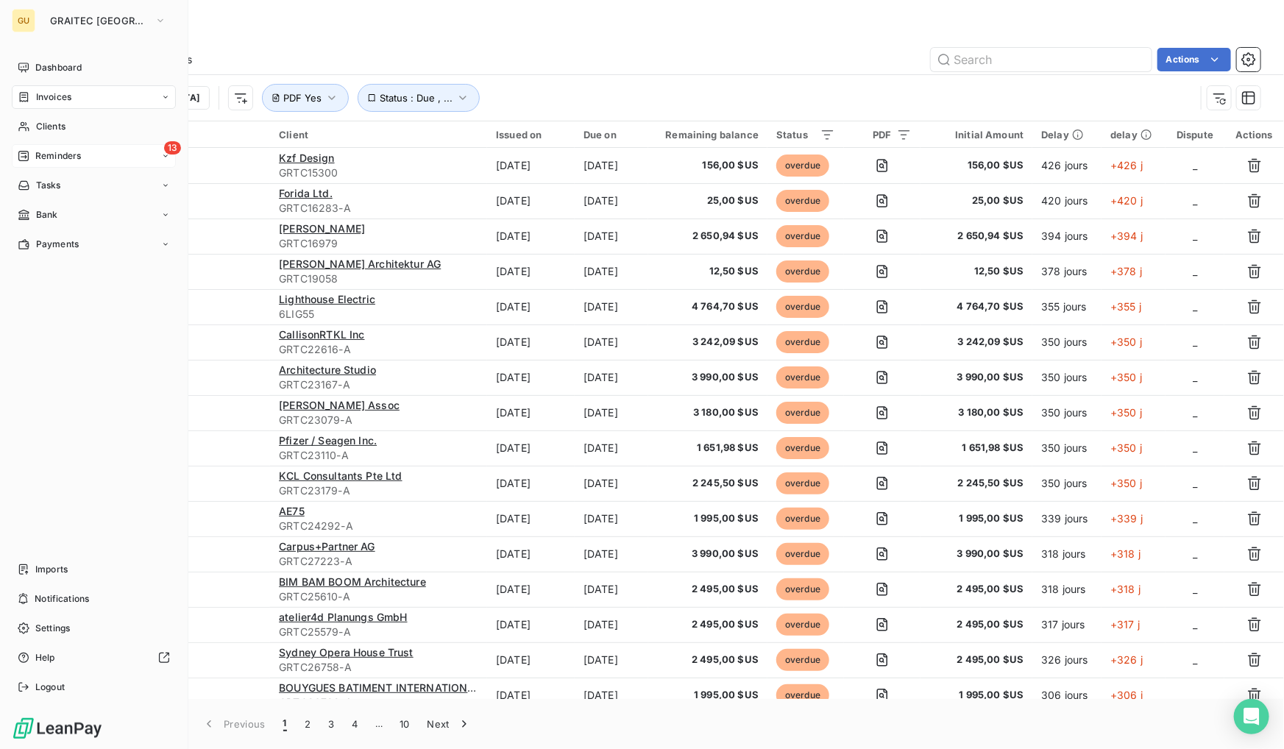
click at [67, 155] on span "Reminders" at bounding box center [58, 155] width 46 height 13
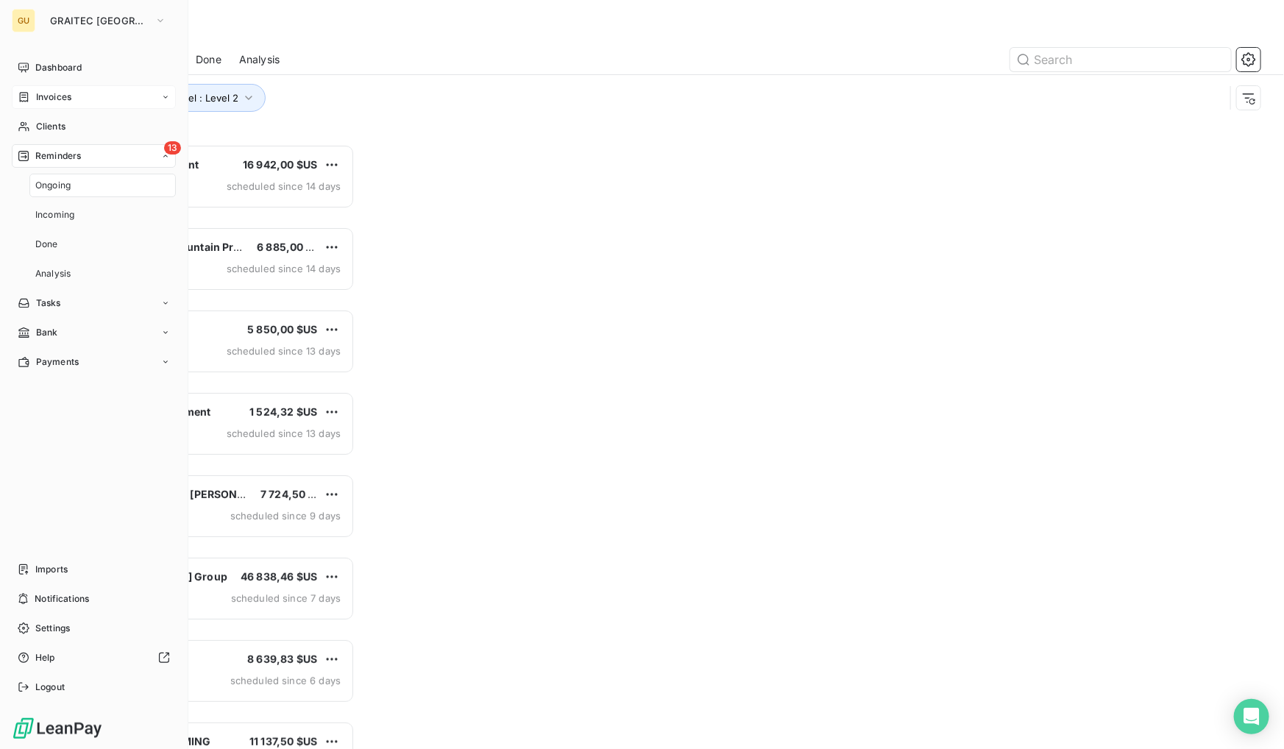
scroll to position [595, 274]
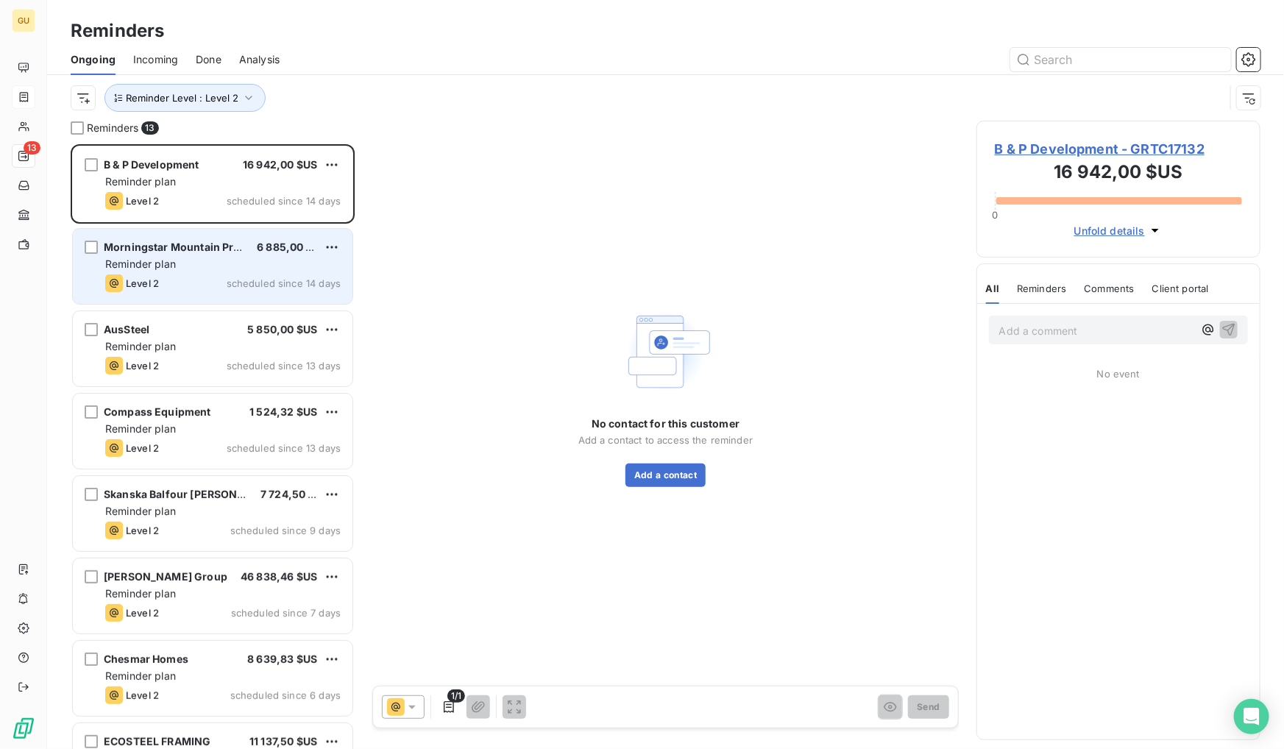
click at [142, 248] on span "Morningstar Mountain Property" at bounding box center [185, 247] width 163 height 13
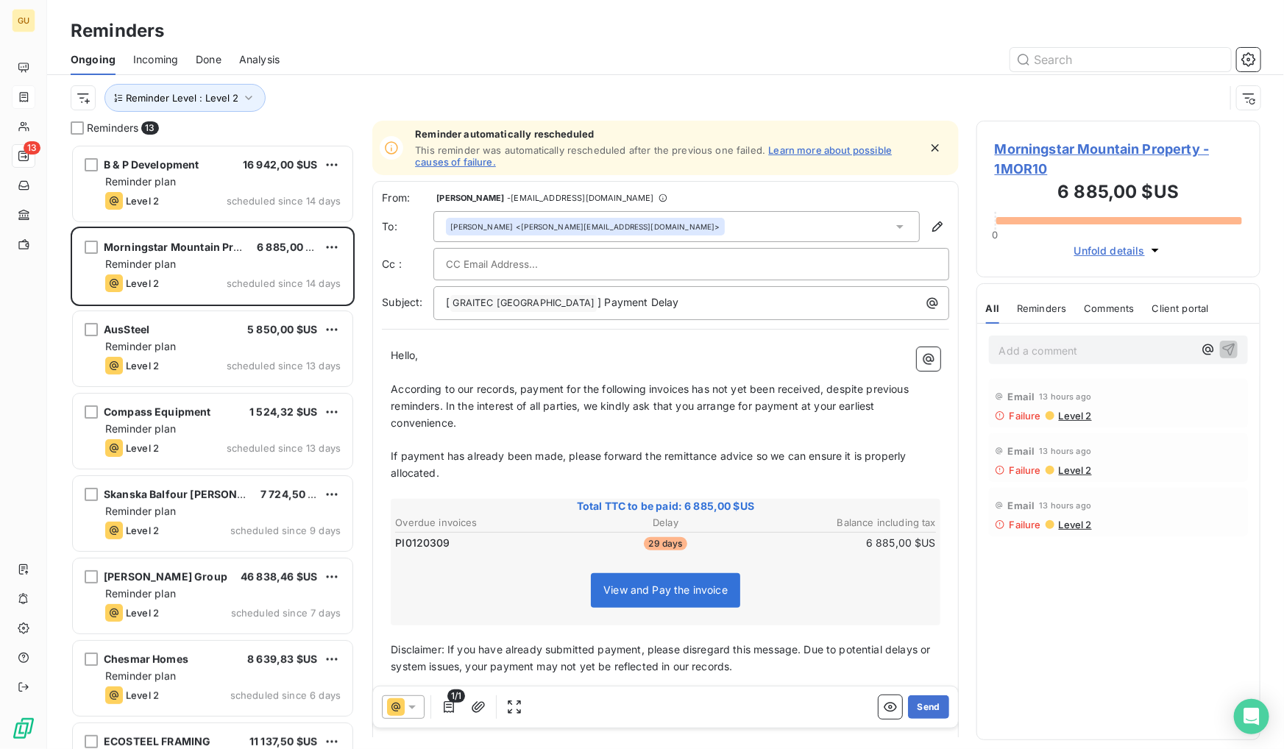
click at [183, 387] on div "AusSteel 5 850,00 $US Reminder plan Level 2 scheduled since 13 days" at bounding box center [213, 350] width 284 height 82
click at [213, 61] on span "Done" at bounding box center [209, 59] width 26 height 15
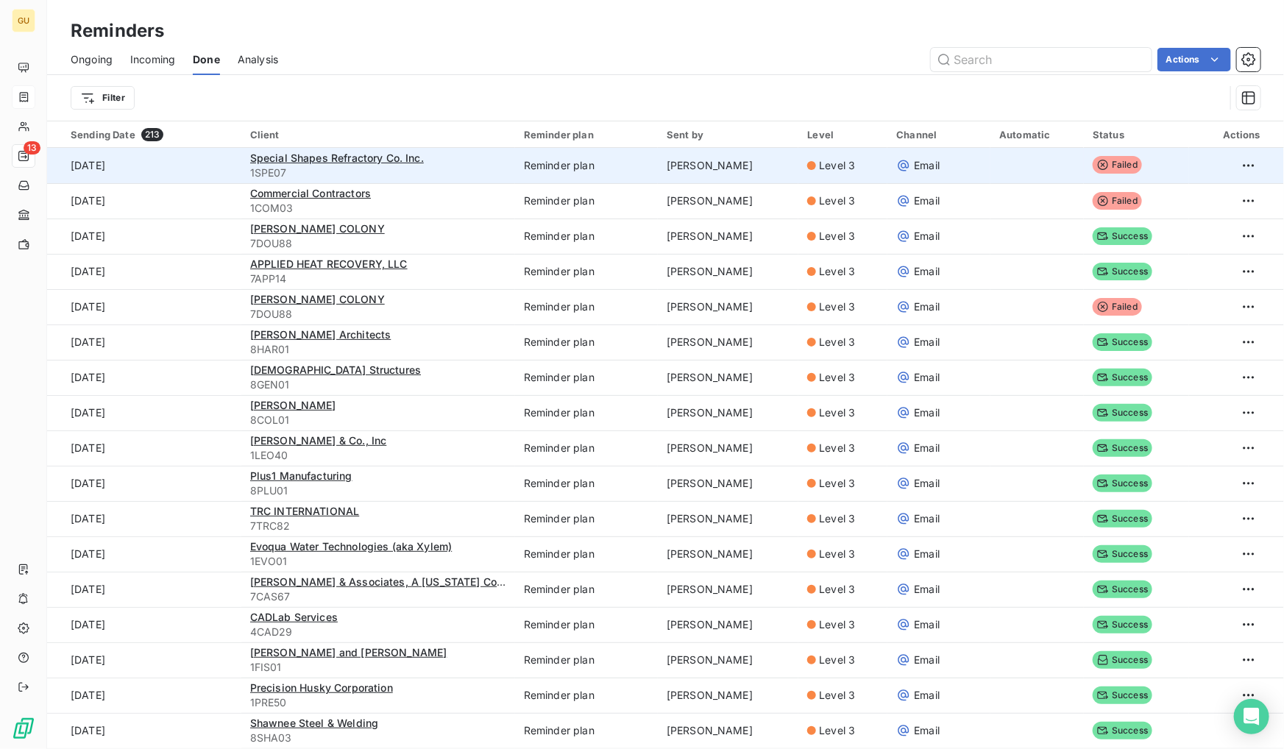
click at [1098, 165] on icon at bounding box center [1103, 165] width 10 height 10
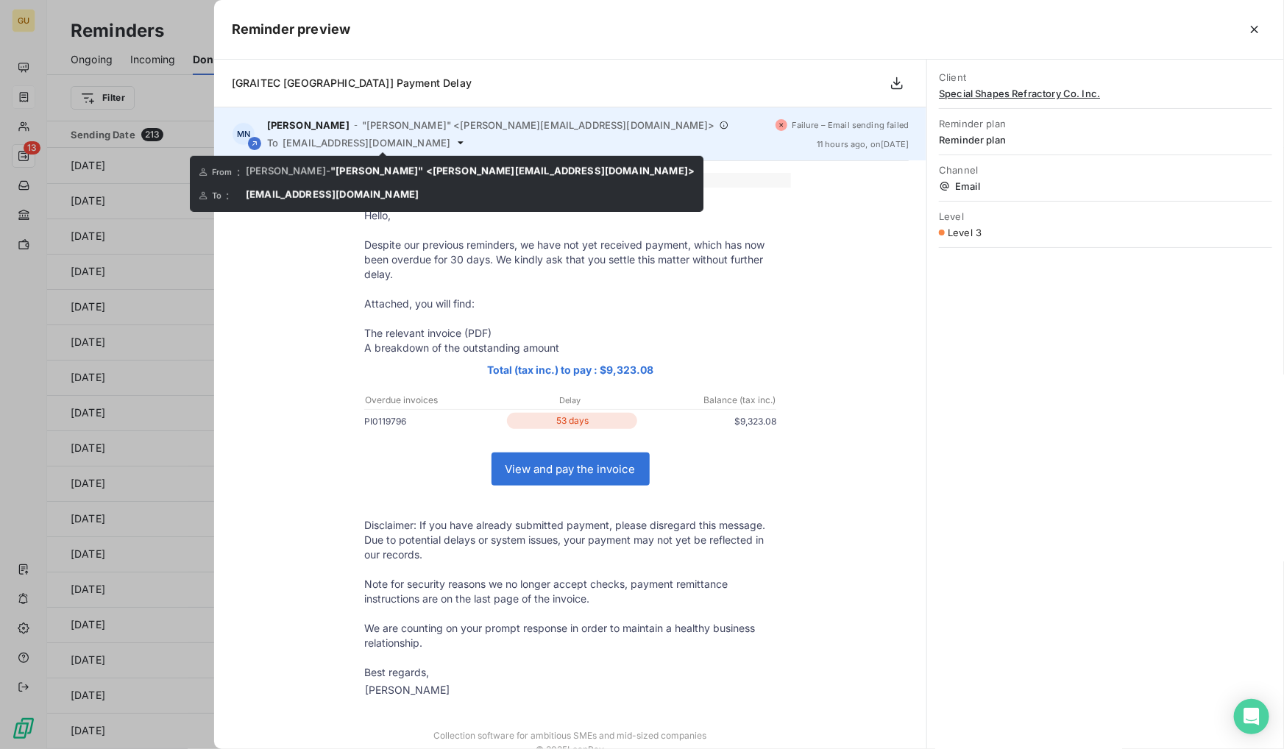
click at [455, 146] on icon at bounding box center [461, 143] width 12 height 12
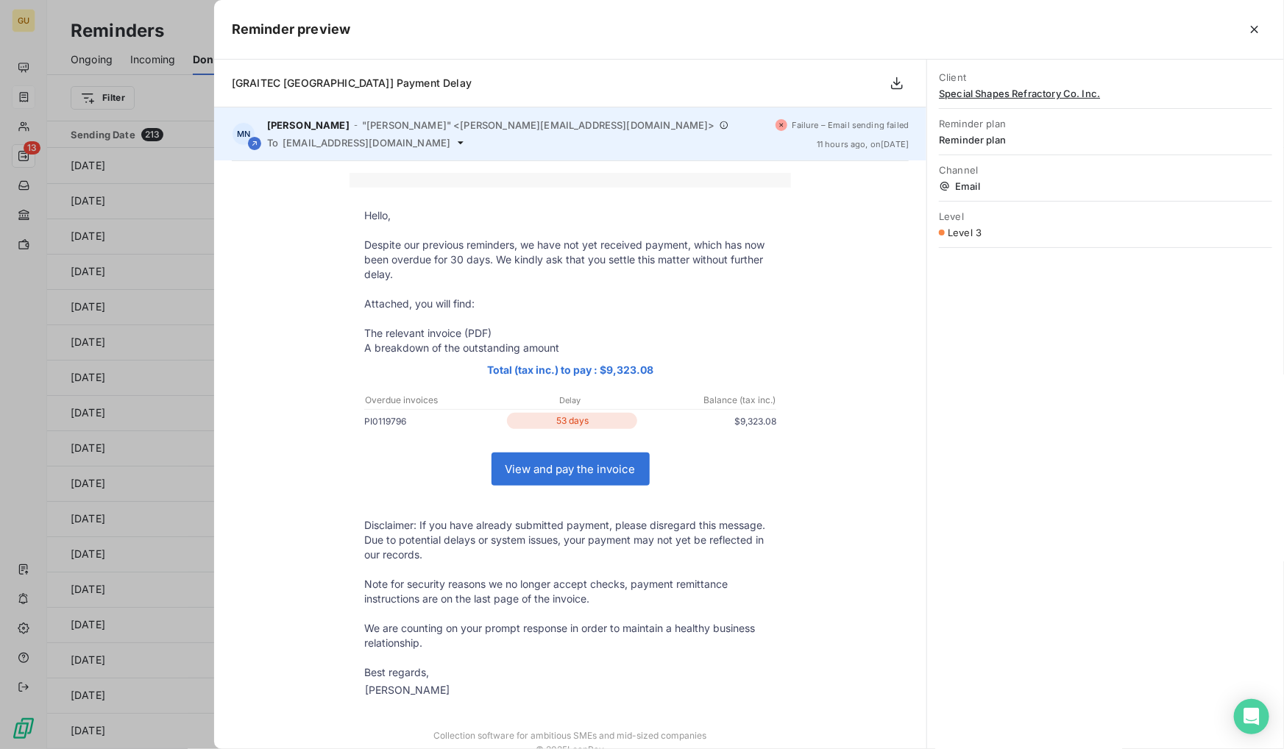
click at [436, 125] on span ""[PERSON_NAME]" <[PERSON_NAME][EMAIL_ADDRESS][DOMAIN_NAME]>" at bounding box center [538, 125] width 353 height 12
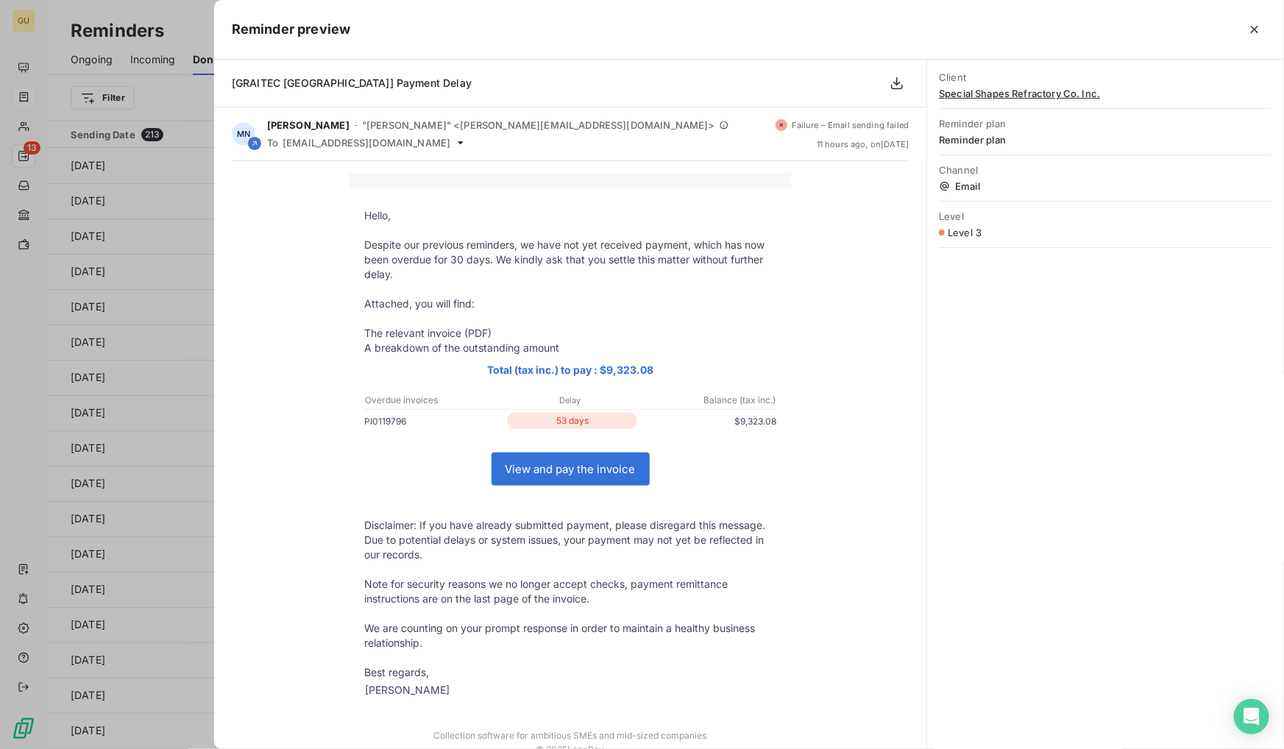
click at [183, 24] on div at bounding box center [642, 374] width 1284 height 749
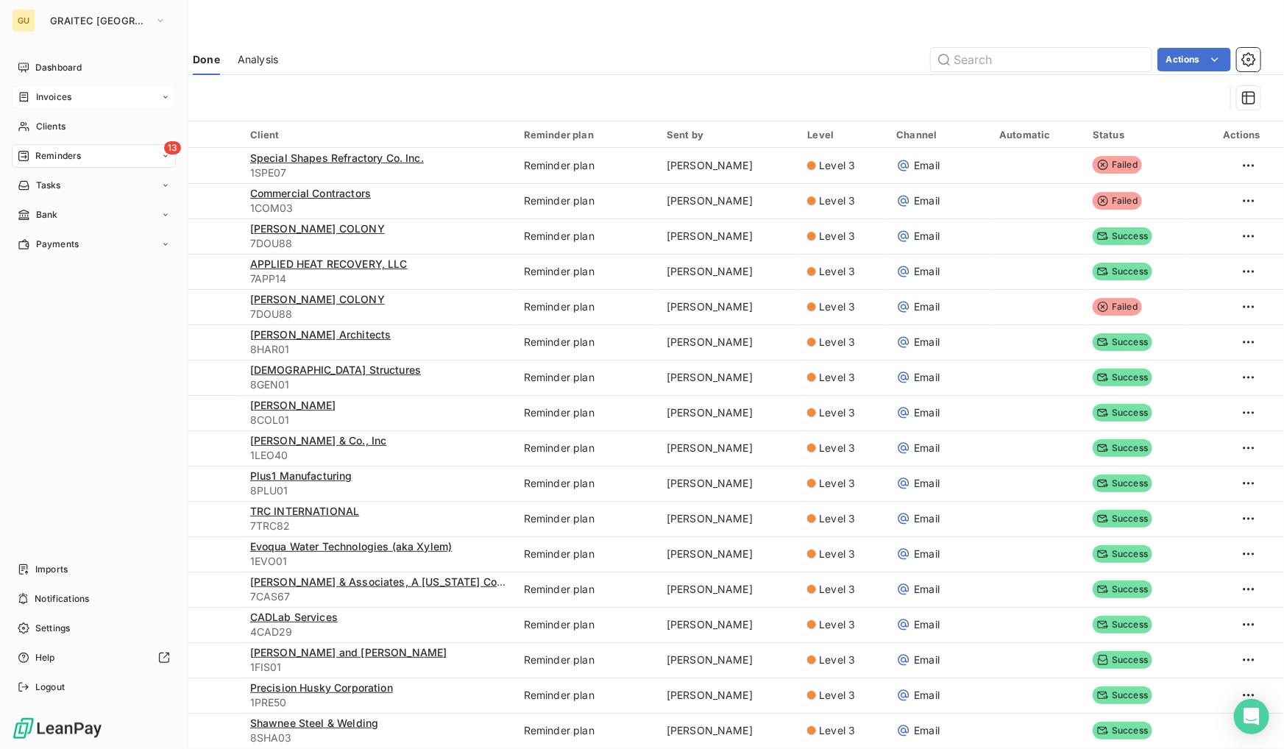
click at [50, 100] on span "Invoices" at bounding box center [53, 97] width 35 height 13
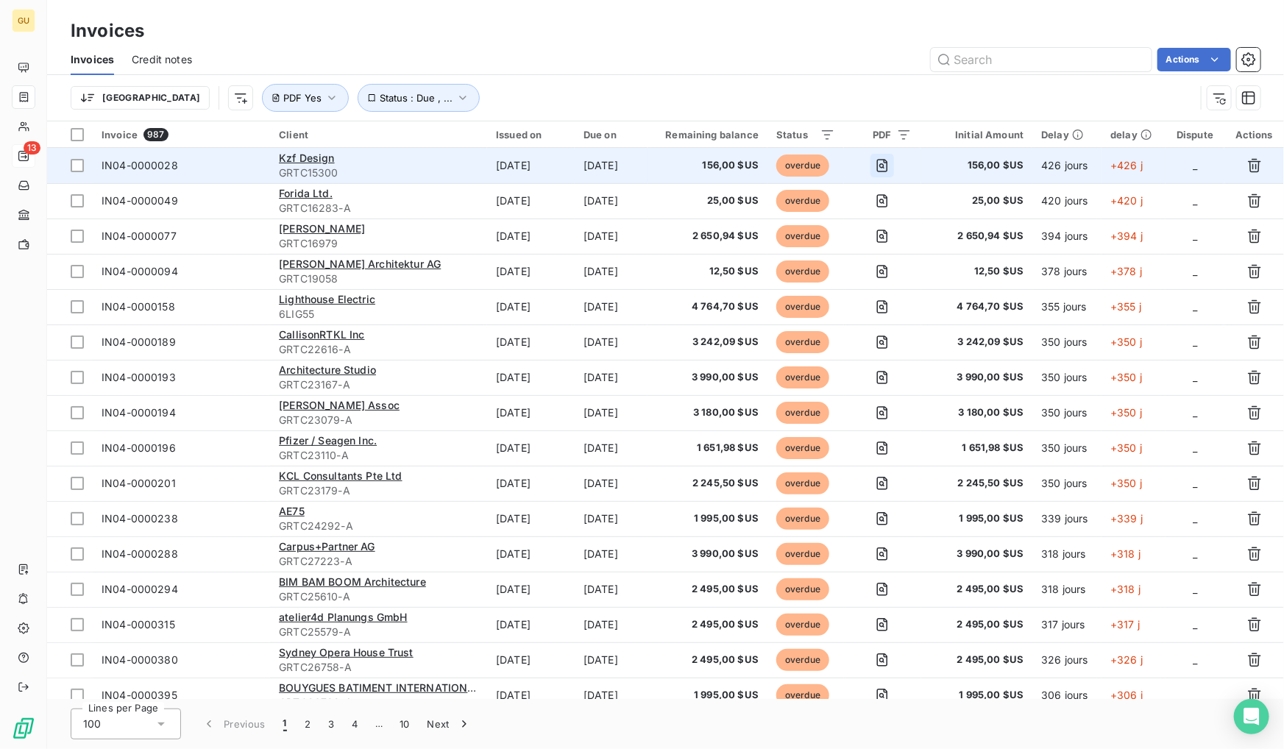
click at [890, 163] on icon "button" at bounding box center [882, 165] width 15 height 15
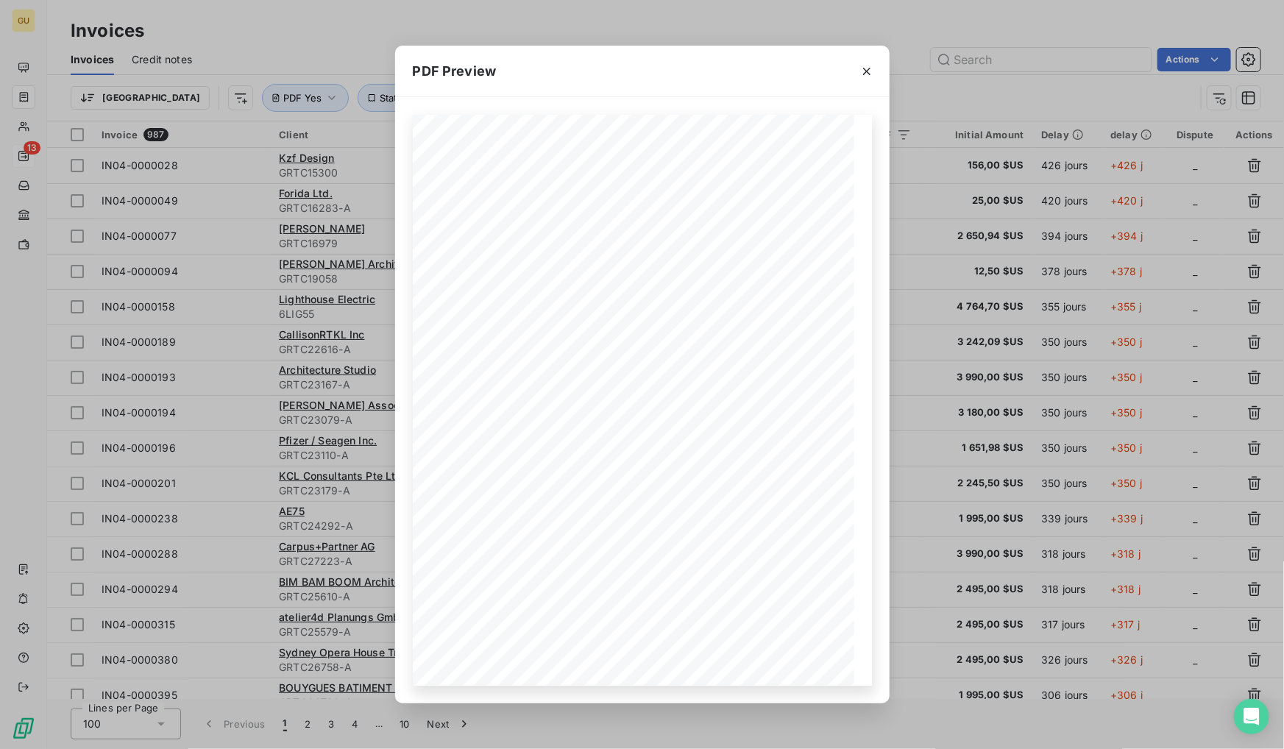
click at [920, 93] on div "PDF Preview Remit to : Applied Software Technology, LLC Bill to : Deliver to : …" at bounding box center [642, 374] width 1284 height 749
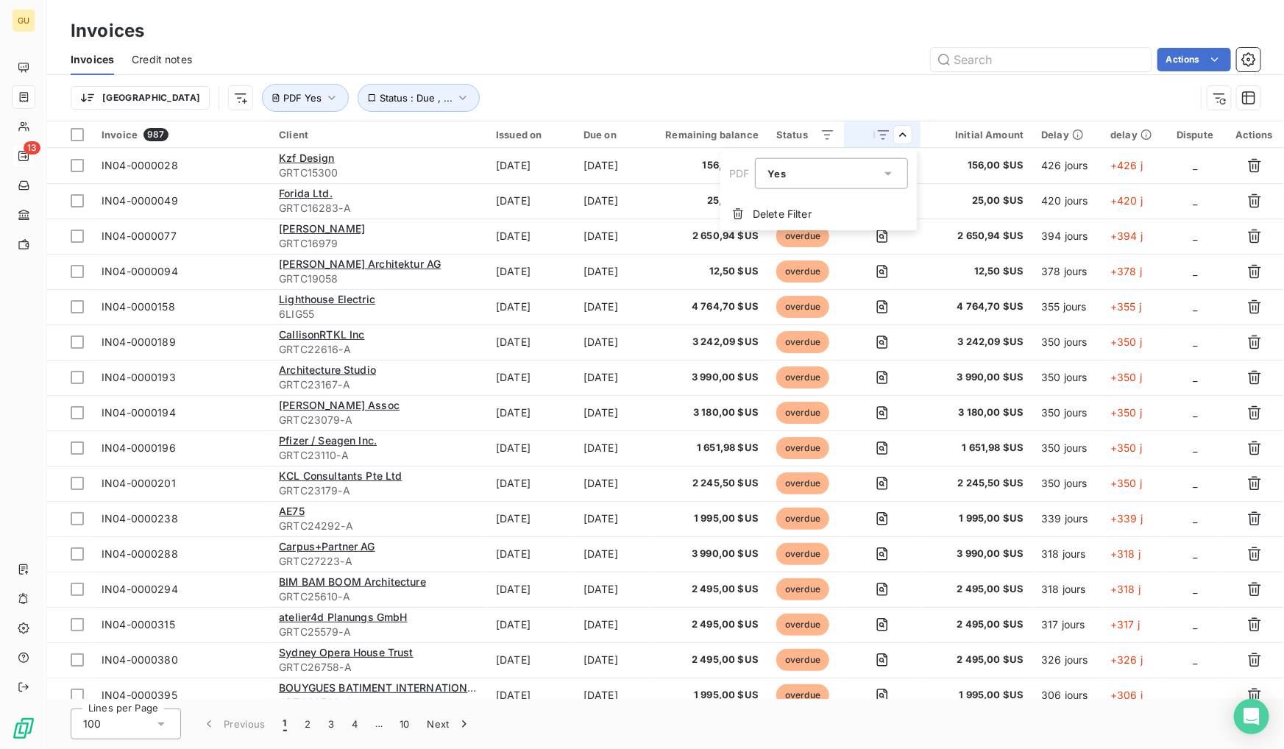
click at [796, 178] on div "Yes is_true" at bounding box center [824, 173] width 113 height 21
click at [771, 236] on div at bounding box center [772, 234] width 15 height 15
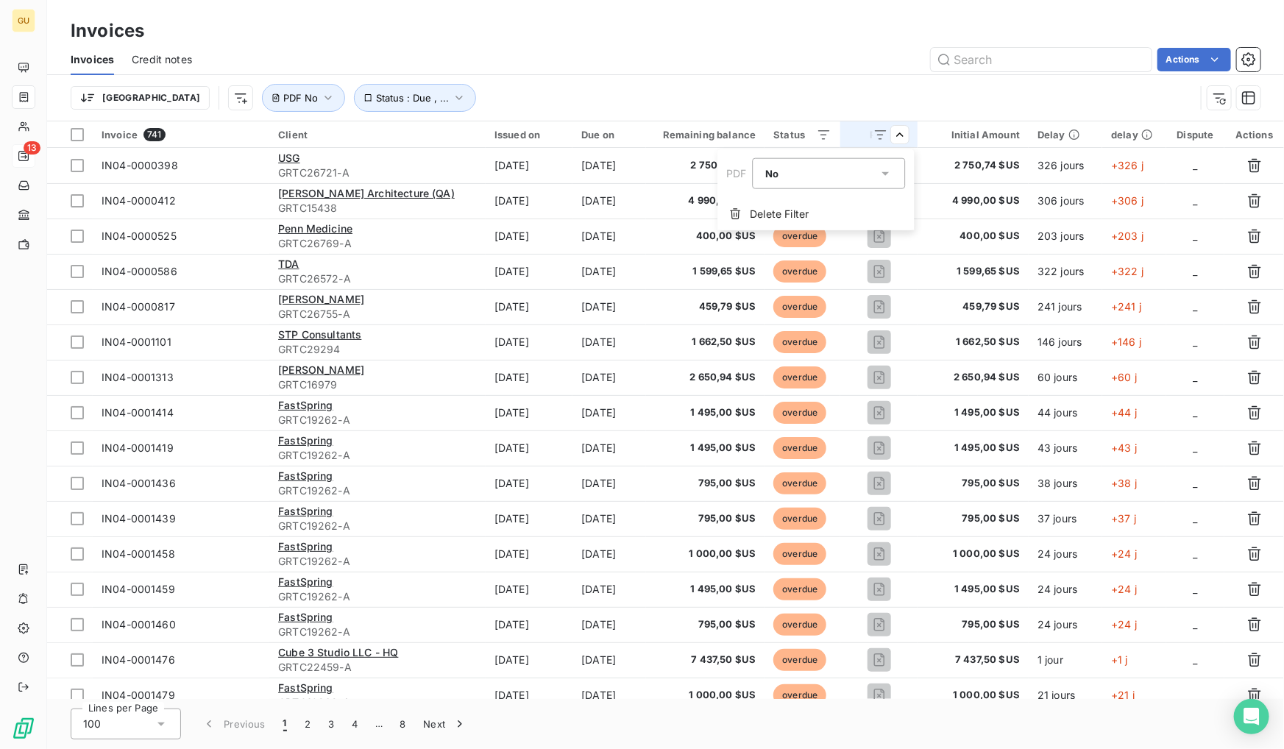
click at [810, 50] on html "GU 13 Invoices Invoices Credit notes Actions [GEOGRAPHIC_DATA] Status : Due , .…" at bounding box center [642, 374] width 1284 height 749
click at [768, 216] on span "Delete Filter" at bounding box center [779, 214] width 59 height 15
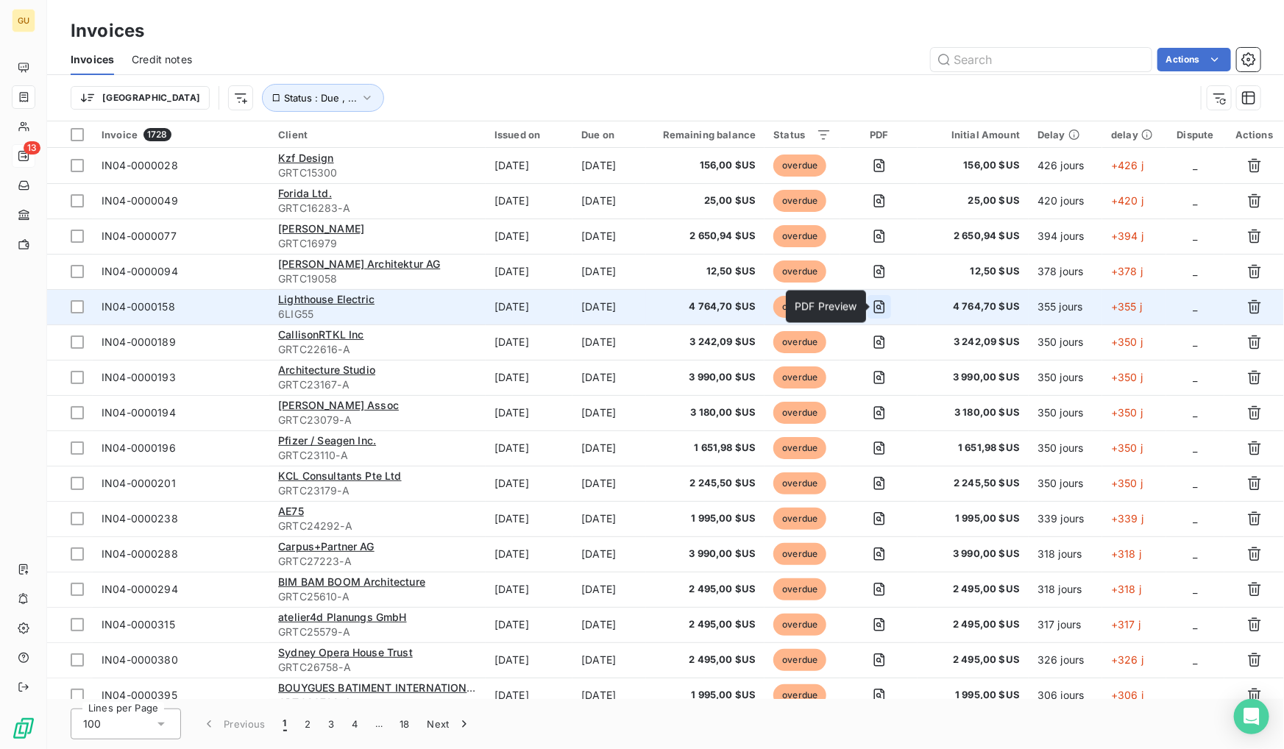
click at [885, 307] on icon "button" at bounding box center [879, 307] width 15 height 15
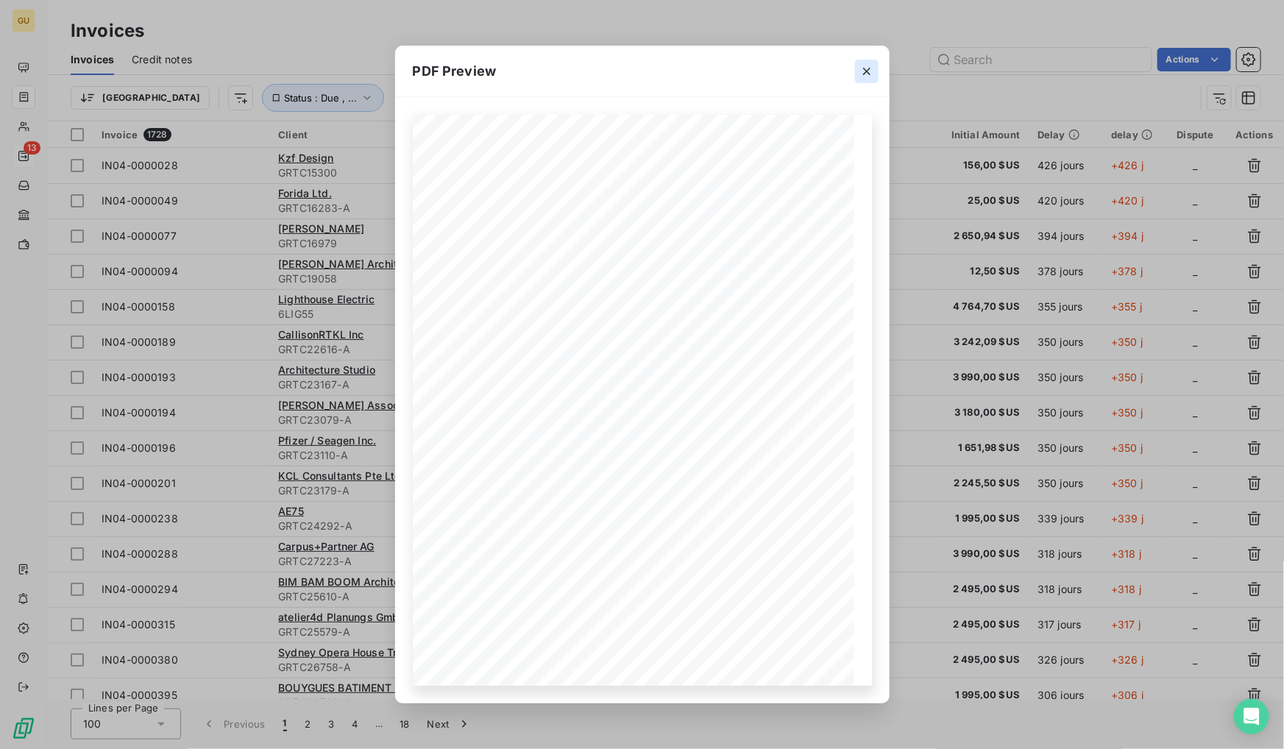
click at [867, 74] on icon "button" at bounding box center [867, 71] width 15 height 15
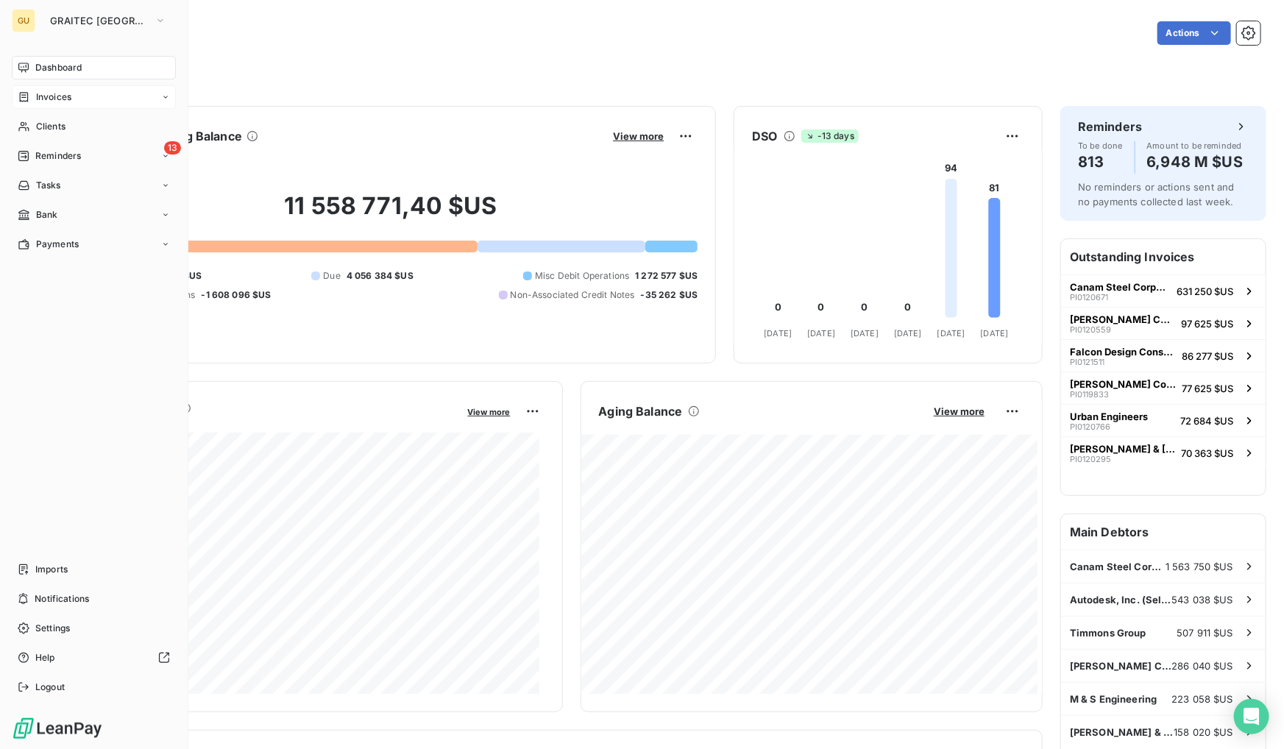
click at [68, 97] on span "Invoices" at bounding box center [53, 97] width 35 height 13
click at [70, 125] on span "Invoices" at bounding box center [52, 126] width 35 height 13
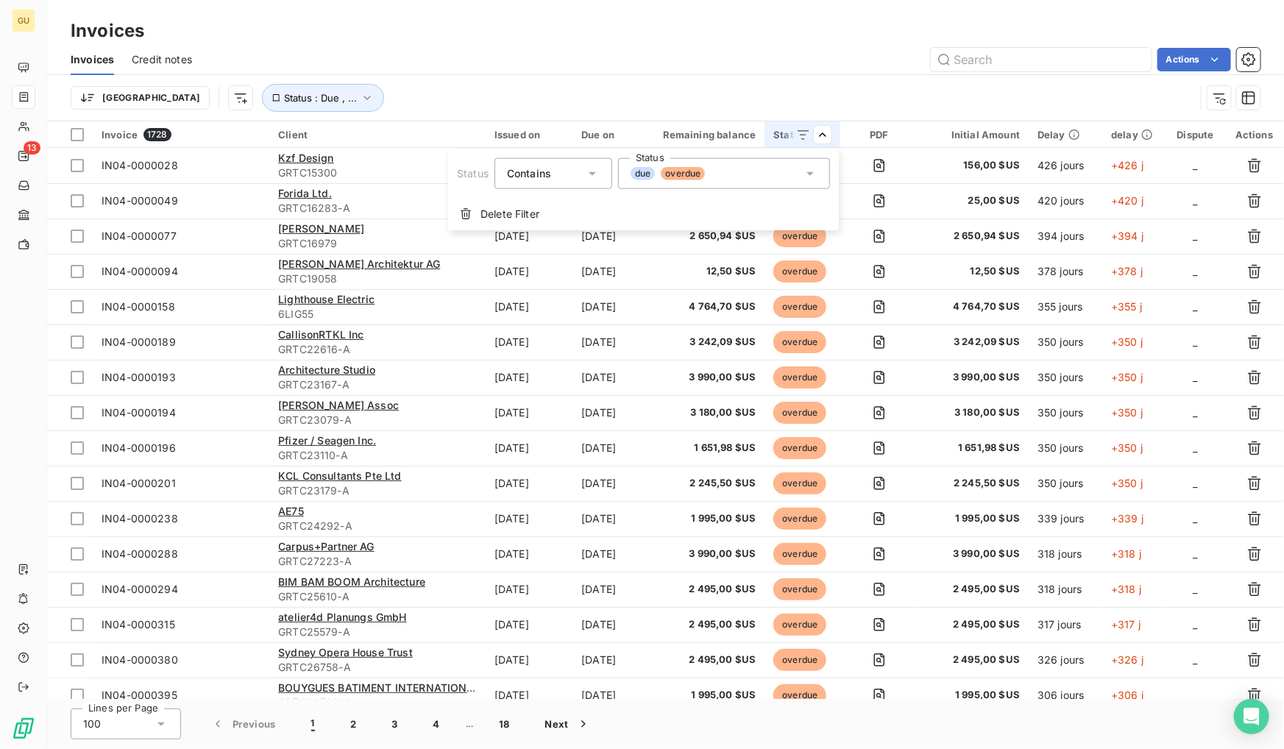
click at [803, 180] on icon at bounding box center [810, 173] width 15 height 15
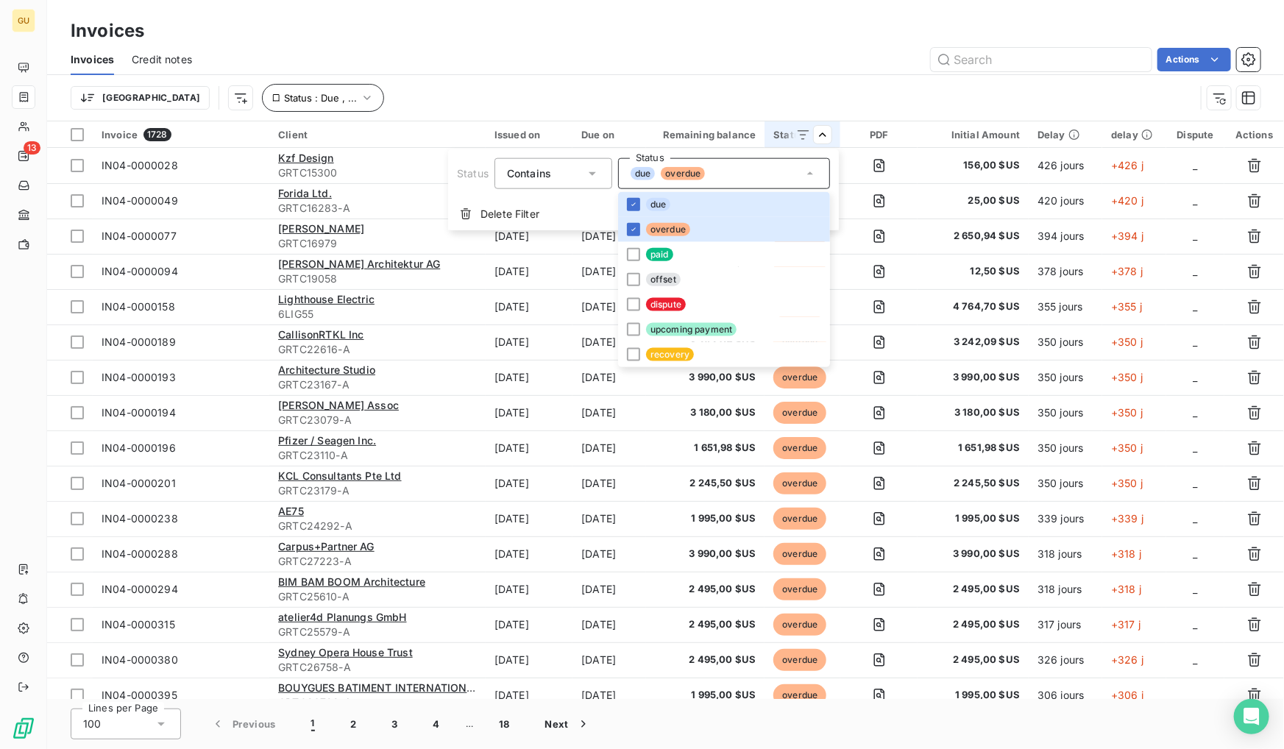
click at [386, 104] on html "GU 13 Invoices Invoices Credit notes Actions Trier Status : Due , ... Invoice 1…" at bounding box center [642, 374] width 1284 height 749
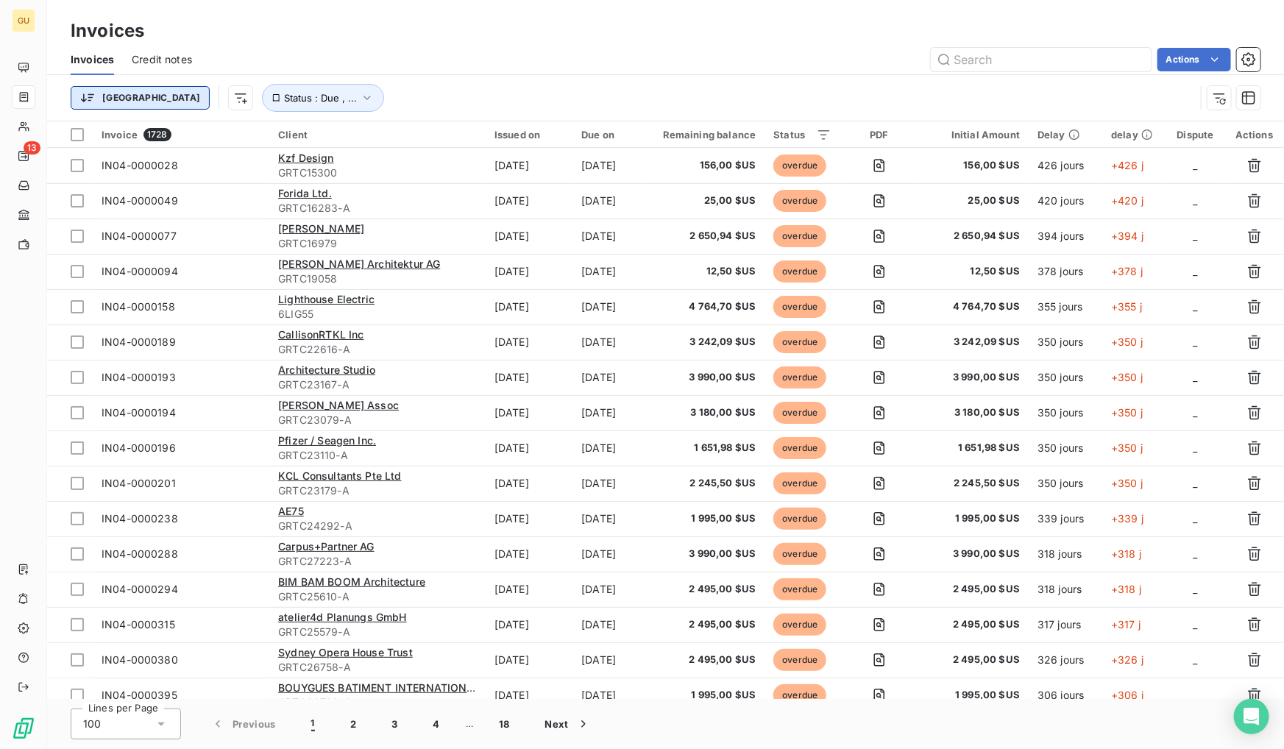
click at [108, 101] on html "GU 13 Invoices Invoices Credit notes Actions Trier Status : Due , ... Invoice 1…" at bounding box center [642, 374] width 1284 height 749
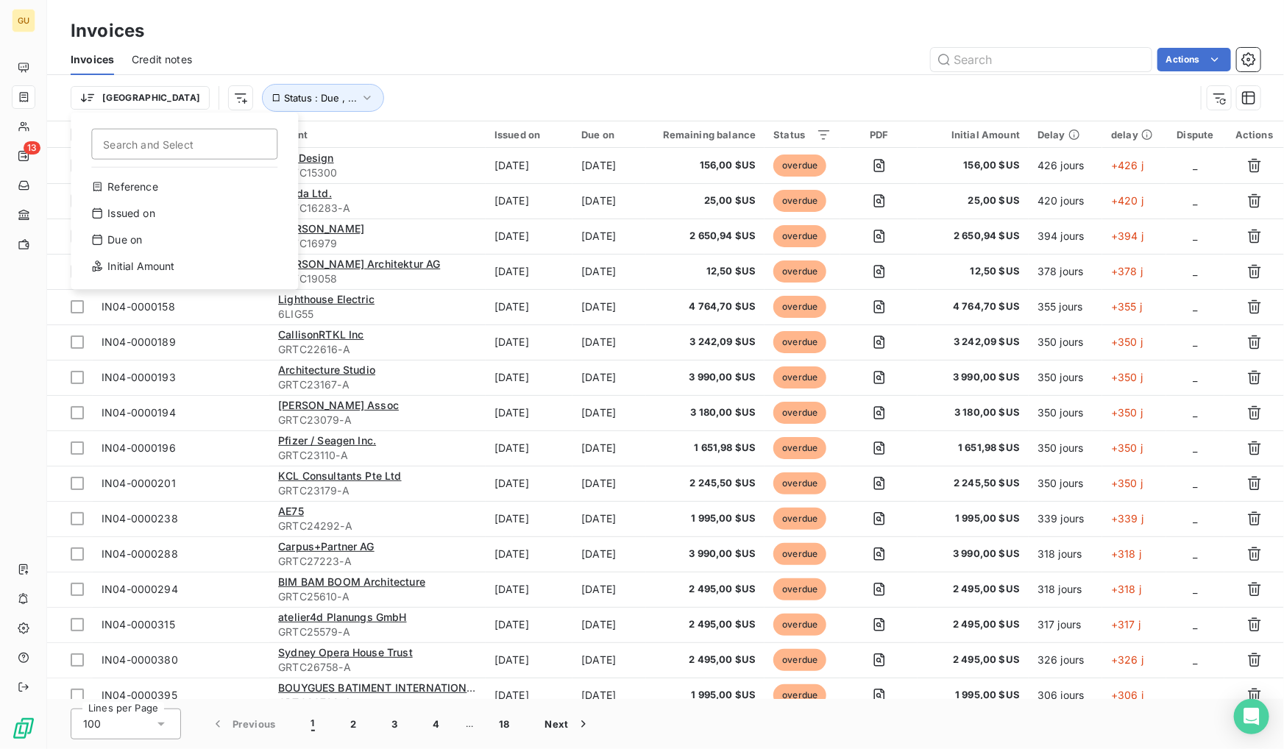
click at [472, 74] on html "GU 13 Invoices Invoices Credit notes Actions Trier Search and Select Reference …" at bounding box center [642, 374] width 1284 height 749
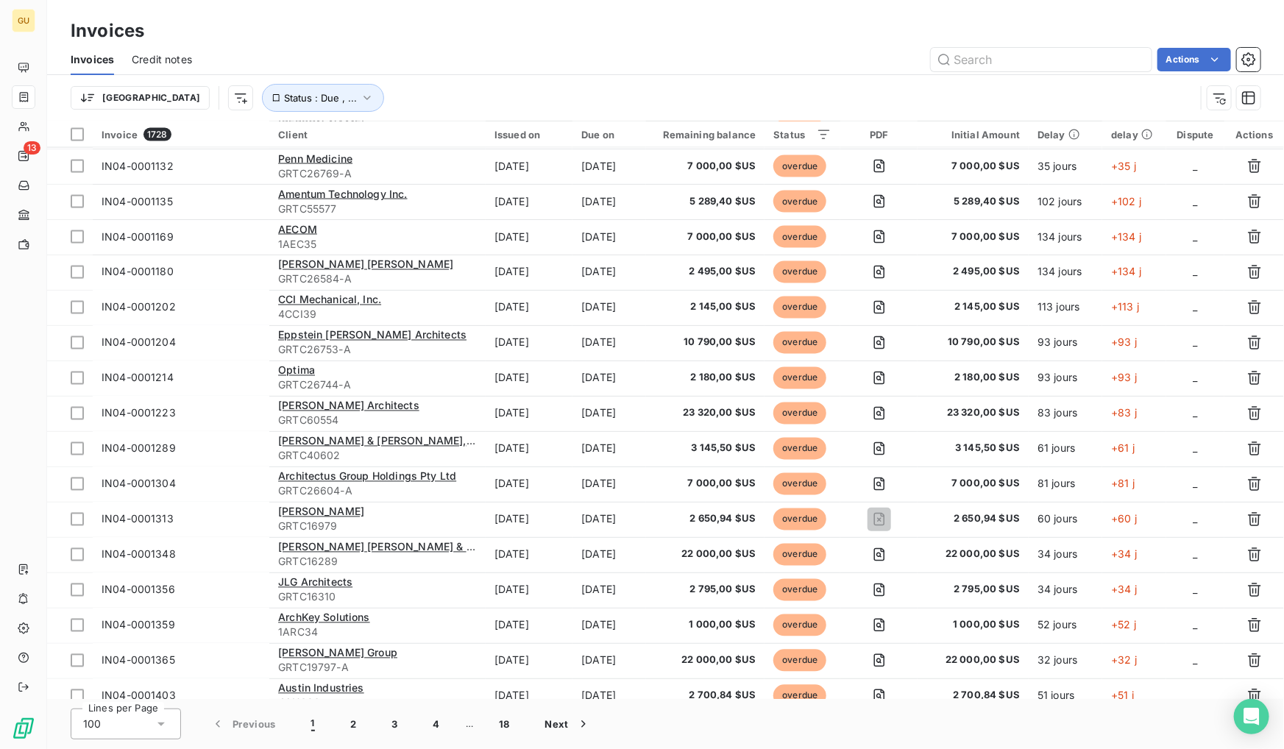
scroll to position [736, 0]
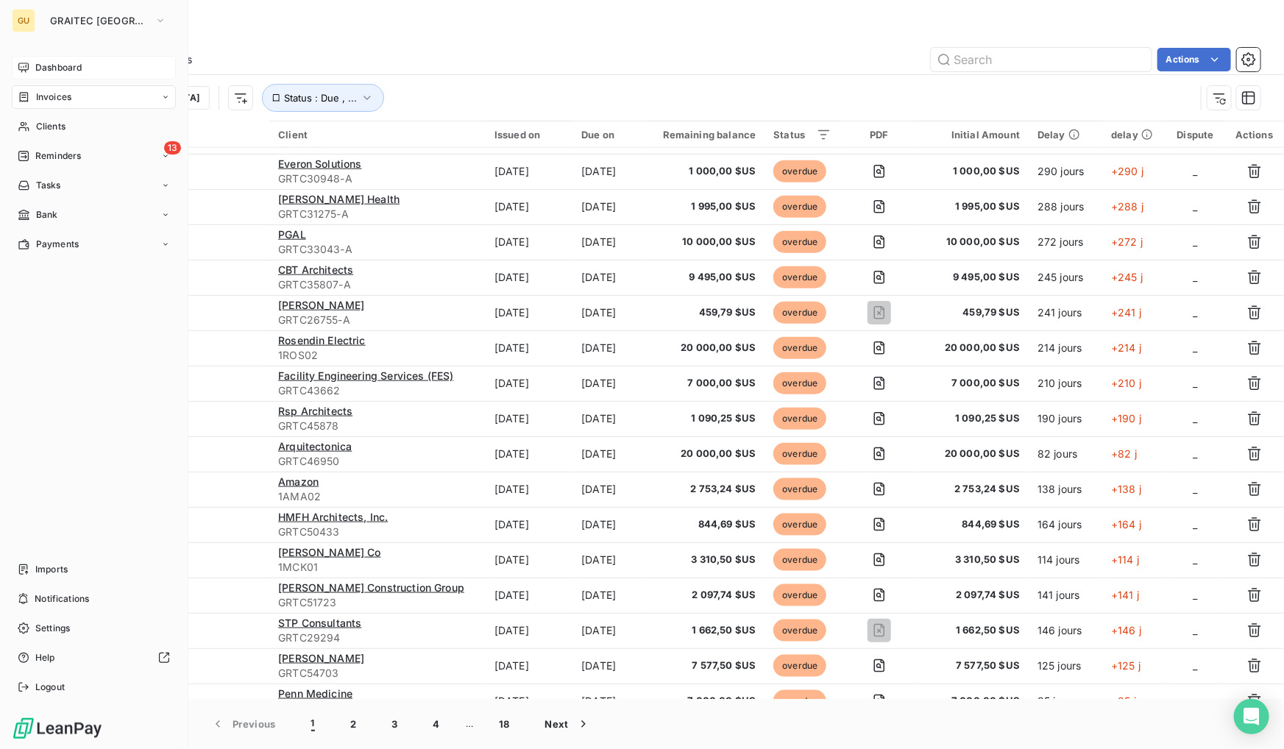
click at [51, 67] on span "Dashboard" at bounding box center [58, 67] width 46 height 13
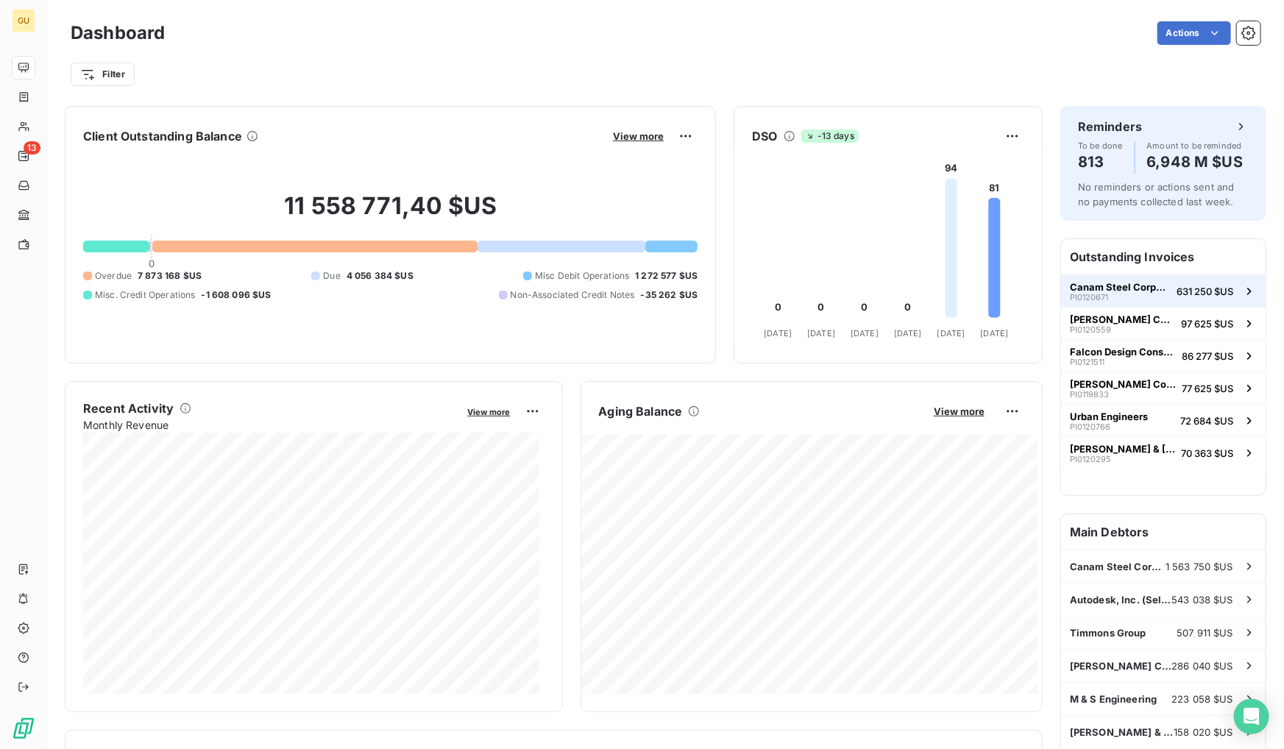
click at [1130, 296] on div "Canam Steel Corporation (MO) PI0120671" at bounding box center [1120, 291] width 101 height 21
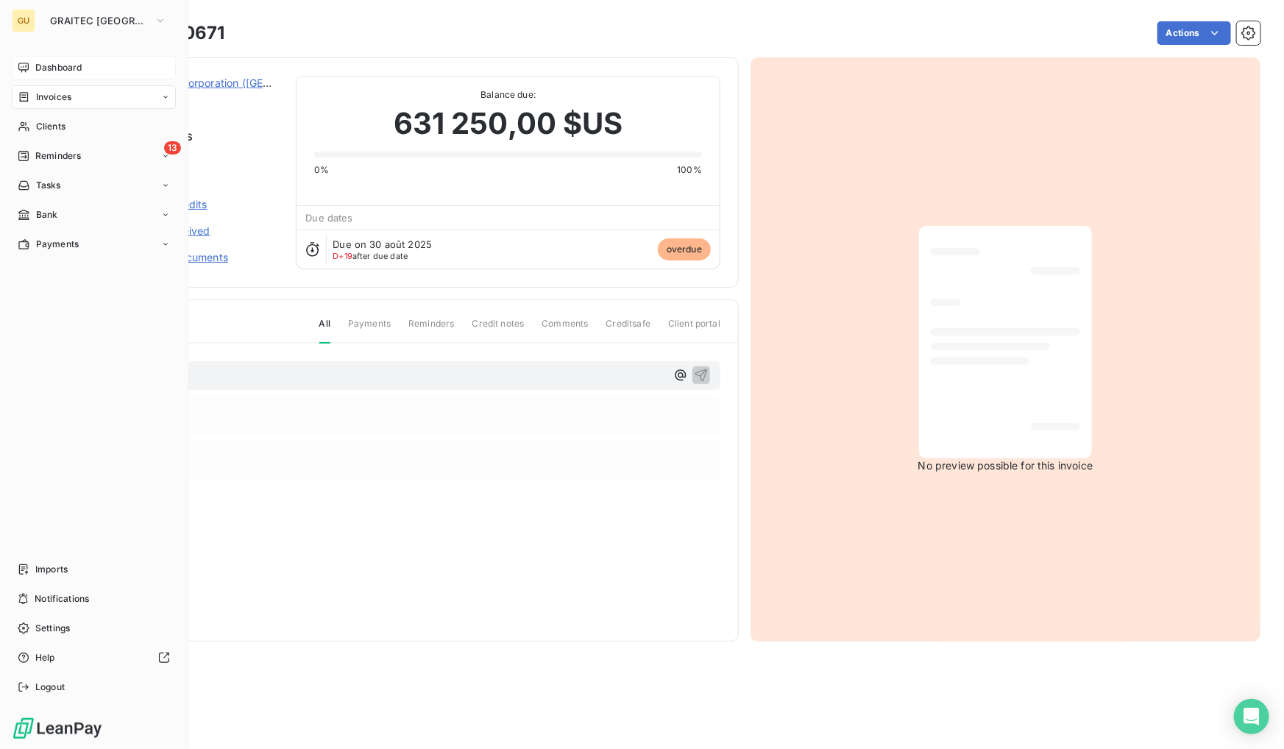
click at [54, 56] on div "Dashboard" at bounding box center [94, 68] width 164 height 24
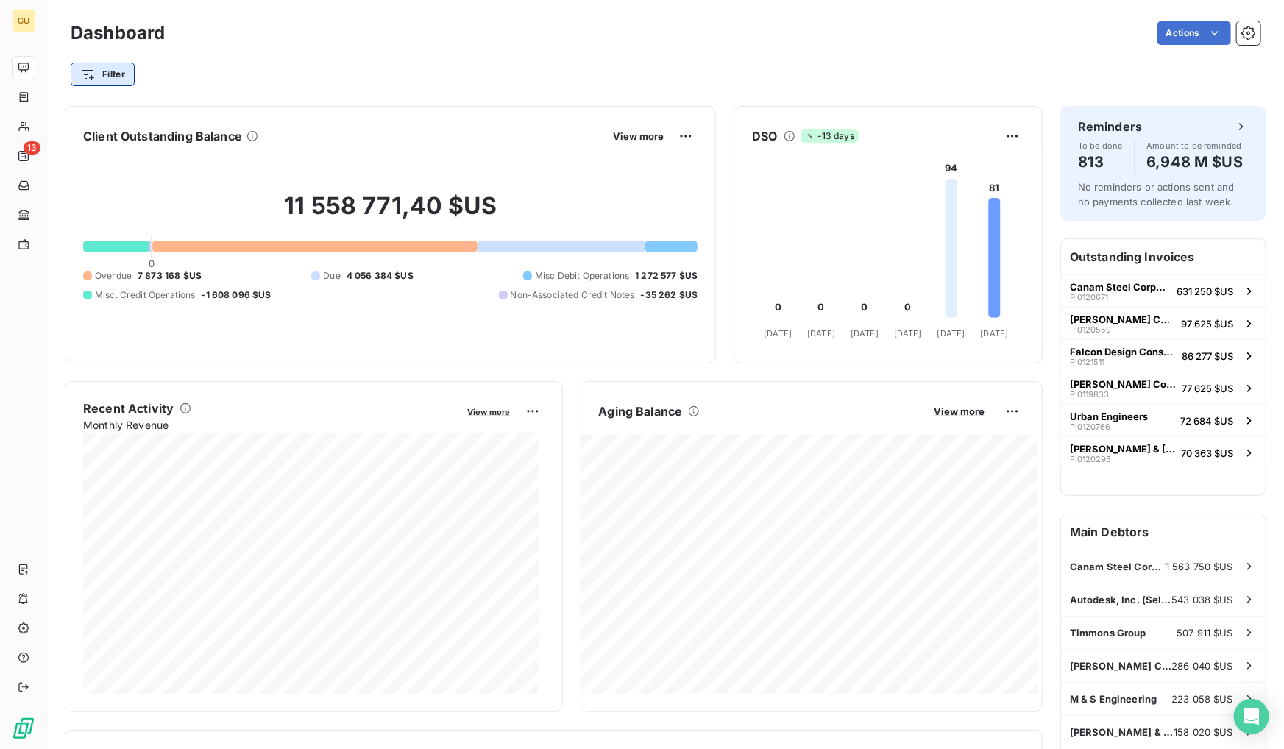
click at [83, 84] on html "GU 13 Dashboard Actions Filter Client Outstanding Balance View more 11 558 771,…" at bounding box center [642, 374] width 1284 height 749
click at [901, 60] on html "GU 13 Dashboard Actions Filter Client Outstanding Balance View more 11 558 771,…" at bounding box center [642, 374] width 1284 height 749
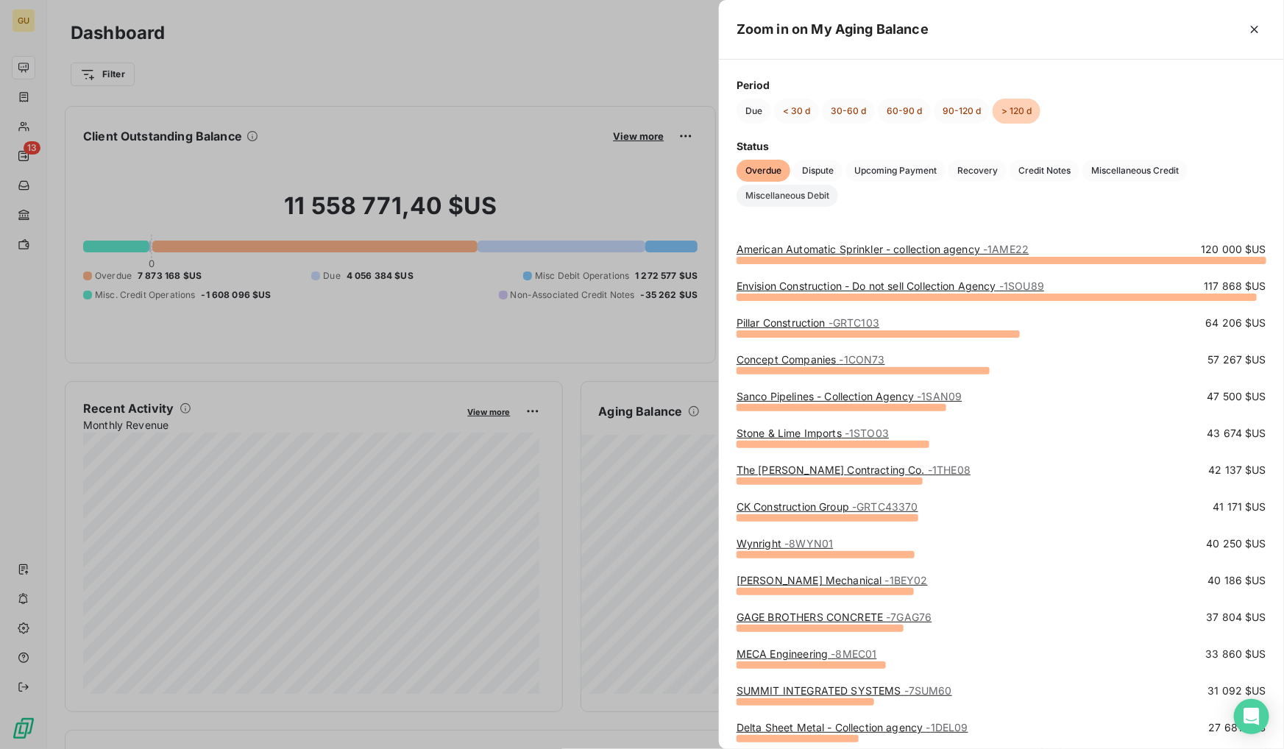
click at [783, 193] on span "Miscellaneous Debit" at bounding box center [788, 196] width 102 height 22
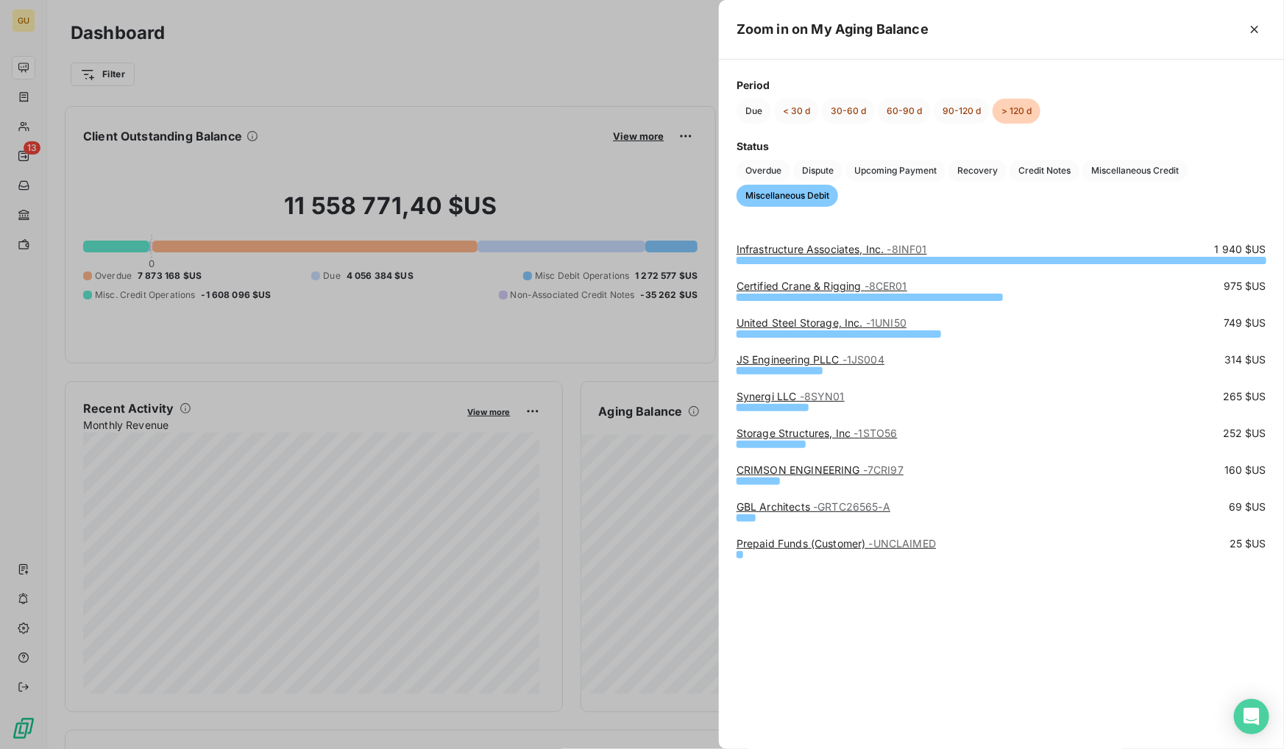
click at [615, 75] on div at bounding box center [642, 374] width 1284 height 749
